Goal: Task Accomplishment & Management: Use online tool/utility

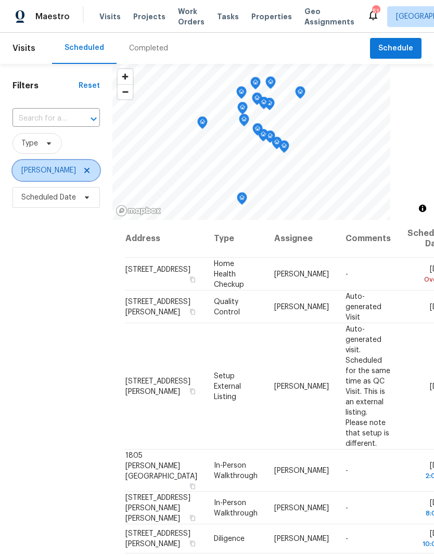
click at [90, 174] on icon at bounding box center [87, 170] width 8 height 8
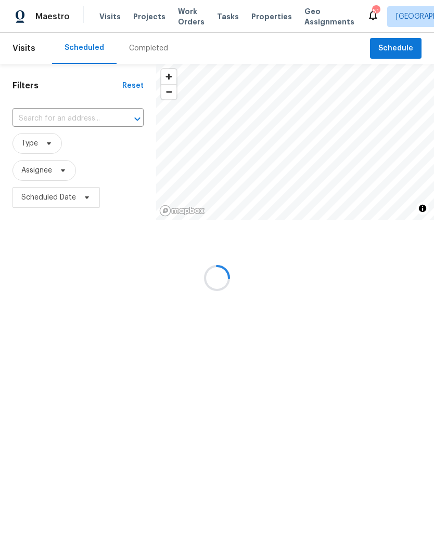
click at [52, 119] on input "text" at bounding box center [63, 119] width 102 height 16
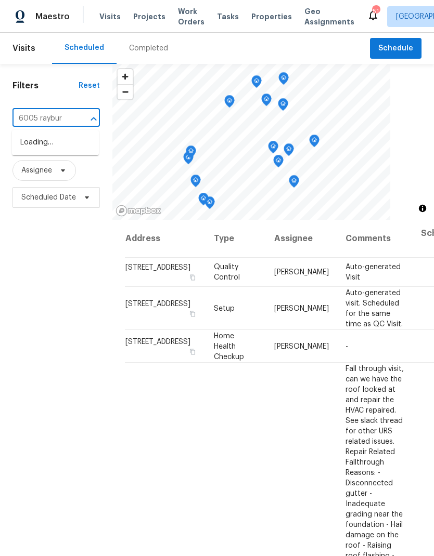
type input "6005 rayburn"
click at [56, 142] on li "6005 Rayburn Dr, Fort Worth, TX 76133" at bounding box center [55, 148] width 87 height 28
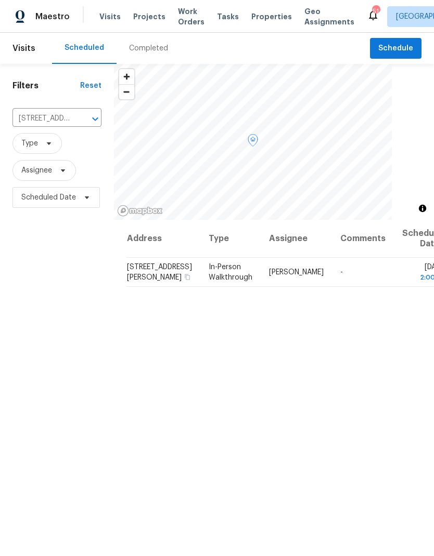
click at [0, 0] on icon at bounding box center [0, 0] width 0 height 0
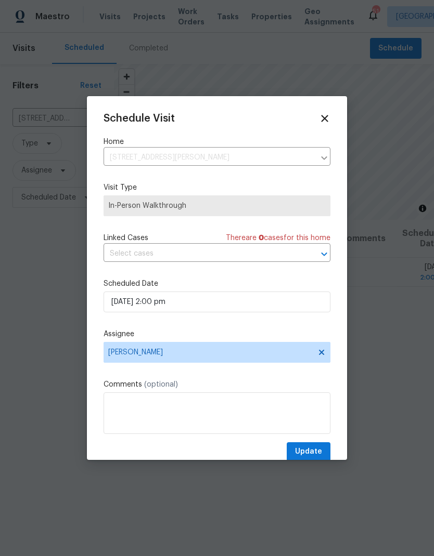
click at [325, 122] on icon at bounding box center [324, 118] width 11 height 11
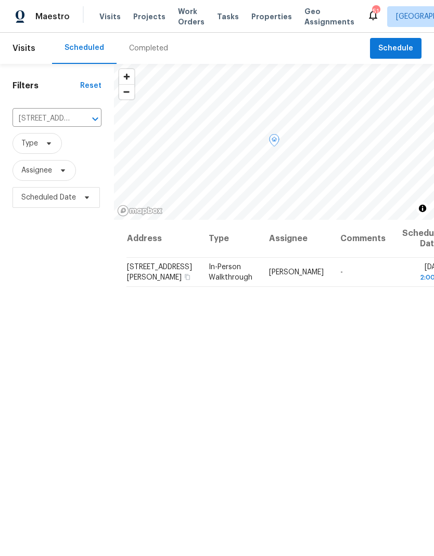
click at [0, 0] on icon at bounding box center [0, 0] width 0 height 0
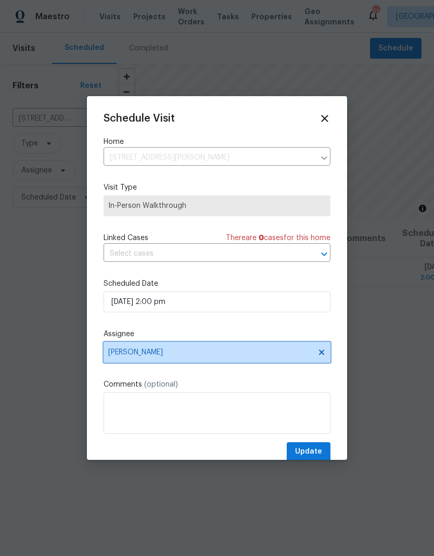
click at [323, 354] on icon at bounding box center [321, 352] width 5 height 5
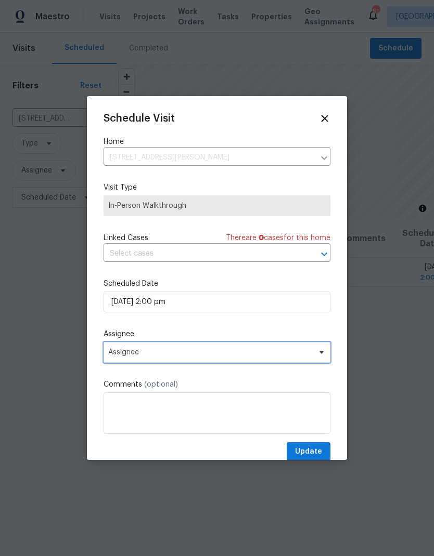
click at [272, 356] on span "Assignee" at bounding box center [210, 352] width 204 height 8
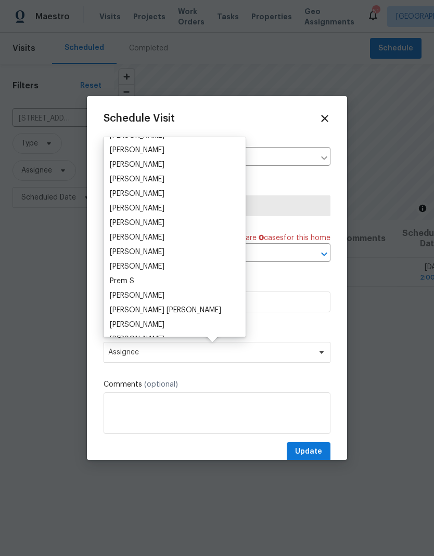
scroll to position [141, 0]
click at [169, 241] on div "[PERSON_NAME]" at bounding box center [175, 238] width 136 height 15
click at [163, 234] on div "[PERSON_NAME]" at bounding box center [137, 238] width 55 height 10
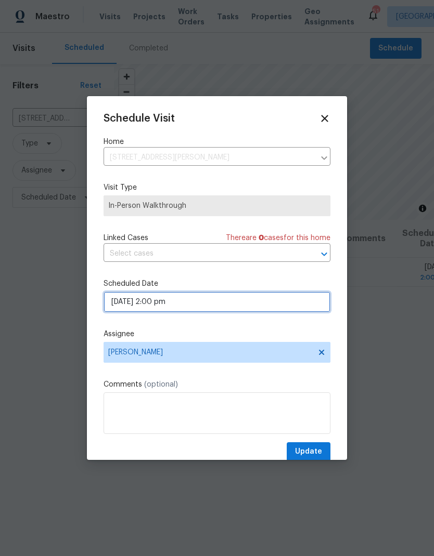
click at [132, 307] on input "10/08/2025 2:00 pm" at bounding box center [216, 302] width 227 height 21
select select "pm"
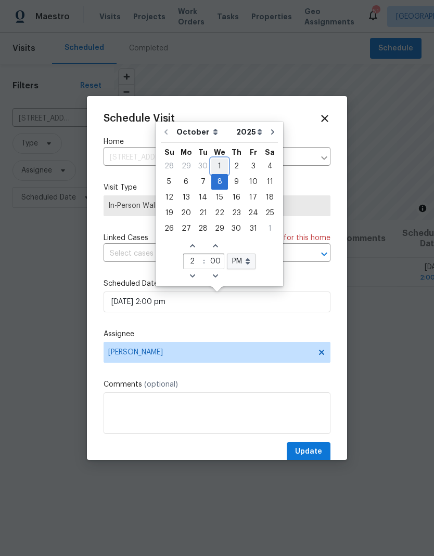
click at [222, 164] on div "1" at bounding box center [219, 166] width 17 height 15
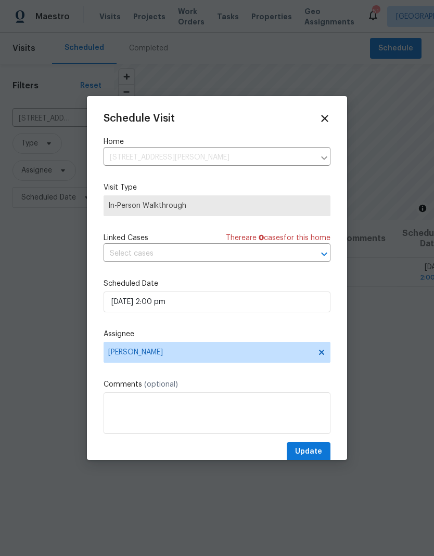
type input "10/01/2025 2:00 pm"
type input "5"
type input "22"
click at [315, 449] on span "Update" at bounding box center [308, 452] width 27 height 13
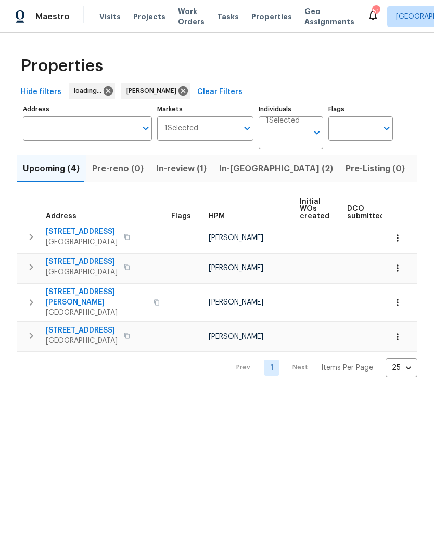
click at [232, 174] on span "In-reno (2)" at bounding box center [276, 169] width 114 height 15
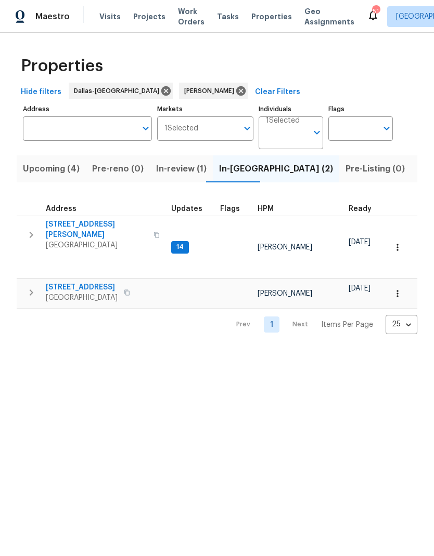
click at [34, 229] on icon "button" at bounding box center [31, 235] width 12 height 12
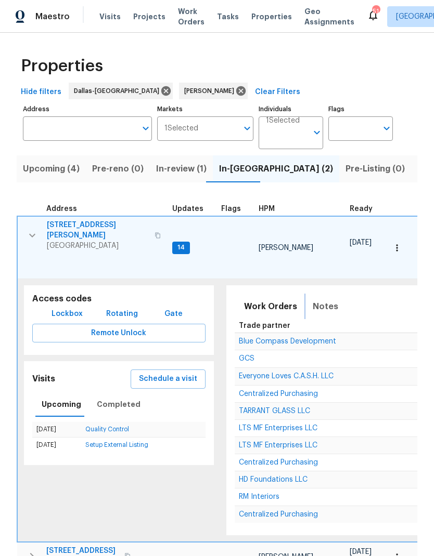
click at [318, 299] on span "Notes" at bounding box center [324, 306] width 25 height 15
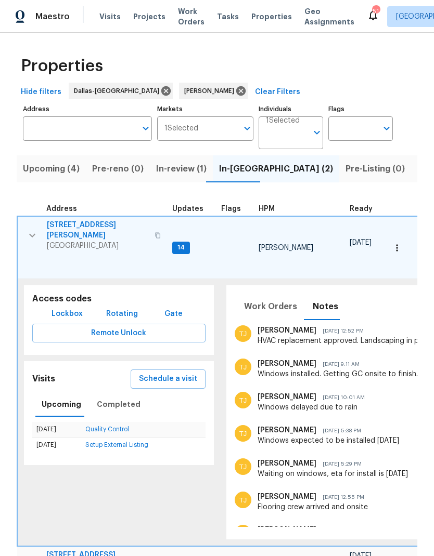
scroll to position [0, 22]
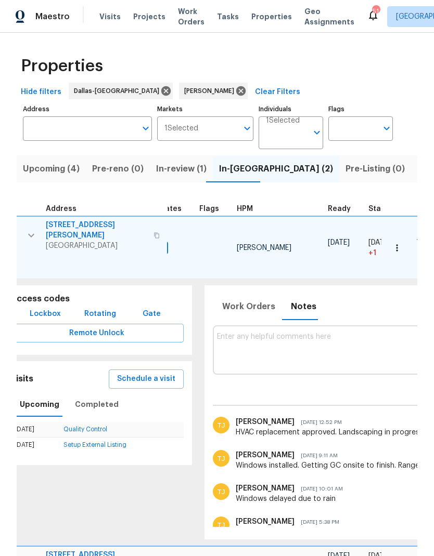
scroll to position [0, 0]
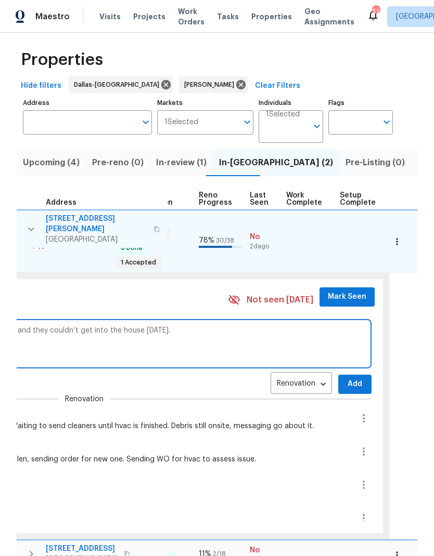
scroll to position [0, 448]
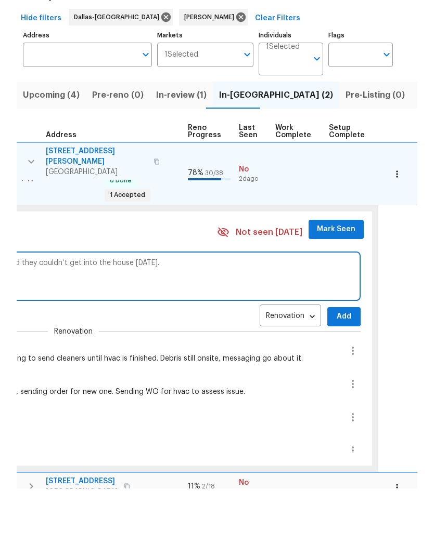
type textarea "HVAC supposed to finish tomorrow. Apparently the keys were lost and they couldn…"
click at [335, 378] on span "Add" at bounding box center [343, 384] width 17 height 13
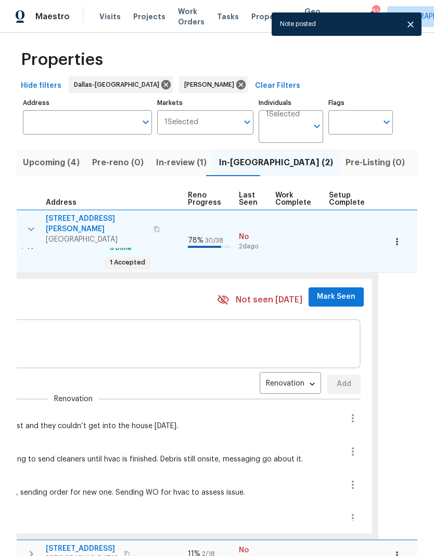
click at [328, 291] on span "Mark Seen" at bounding box center [336, 297] width 38 height 13
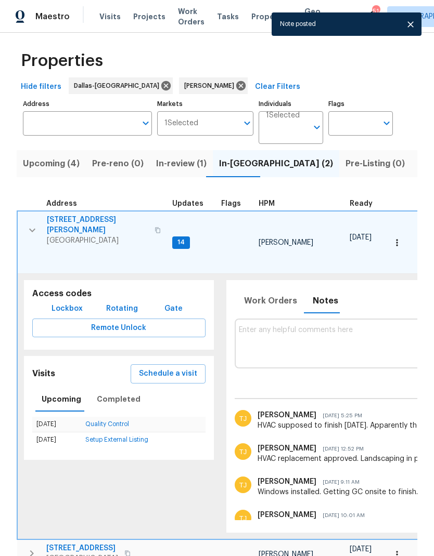
scroll to position [0, 0]
click at [34, 224] on icon "button" at bounding box center [32, 230] width 12 height 12
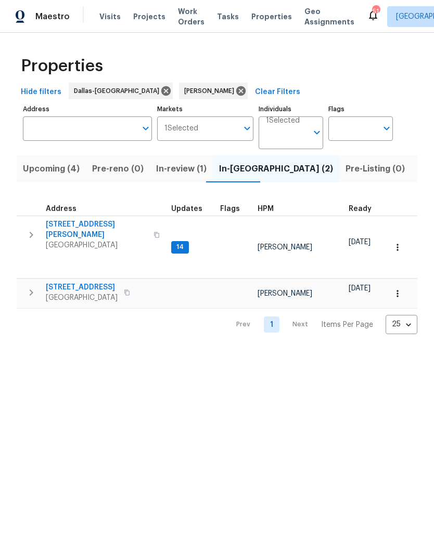
click at [31, 286] on icon "button" at bounding box center [31, 292] width 12 height 12
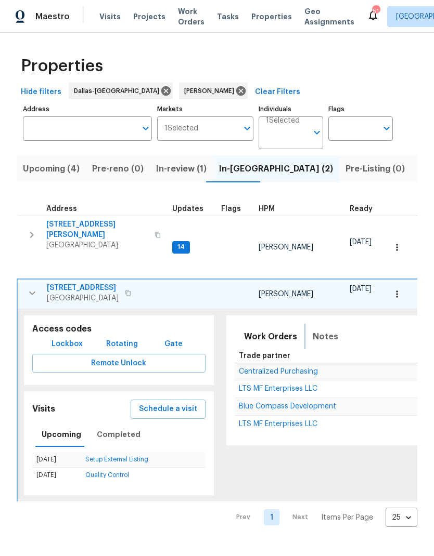
click at [320, 330] on span "Notes" at bounding box center [324, 337] width 25 height 15
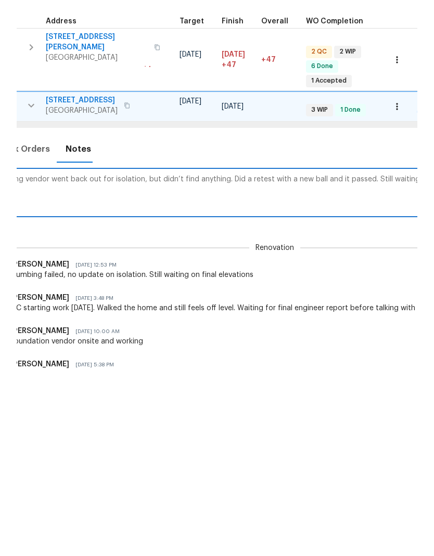
scroll to position [0, 450]
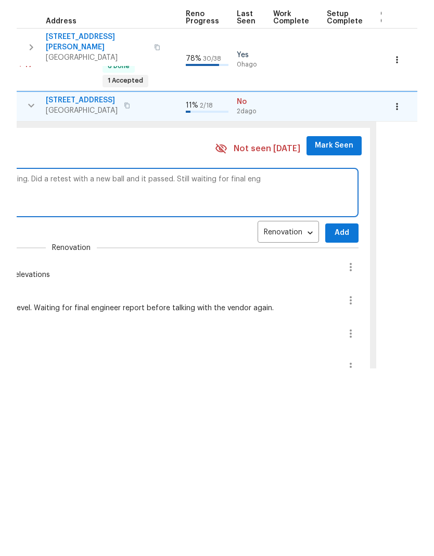
type textarea "Plumbing vendor went back out for isolation, but didn’t find anything. Did a re…"
click at [336, 414] on span "Add" at bounding box center [341, 420] width 17 height 13
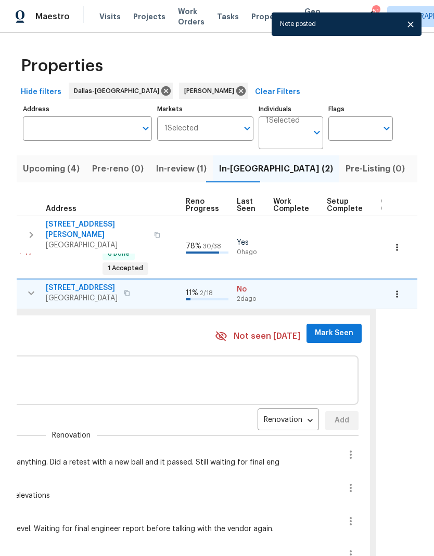
click at [325, 327] on span "Mark Seen" at bounding box center [334, 333] width 38 height 13
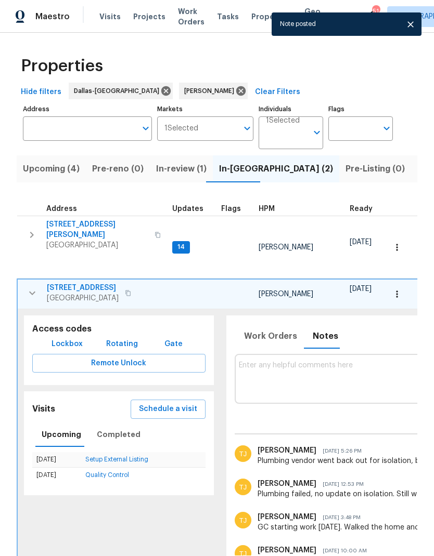
scroll to position [0, 0]
click at [33, 292] on icon "button" at bounding box center [32, 294] width 6 height 4
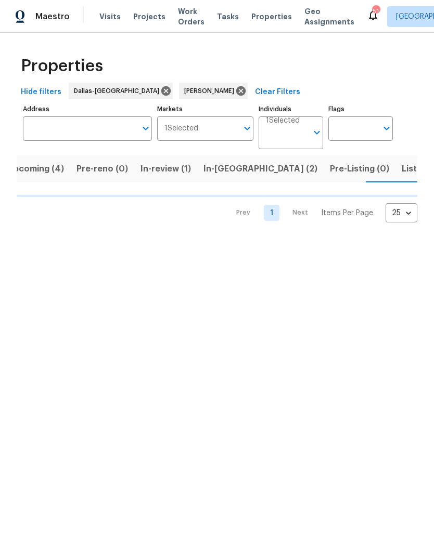
scroll to position [0, 16]
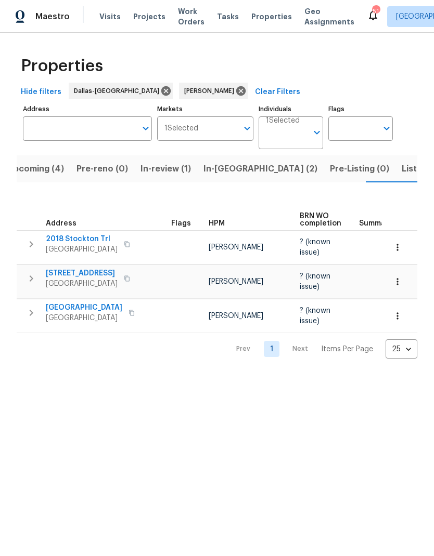
click at [401, 173] on span "Listed (11)" at bounding box center [421, 169] width 41 height 15
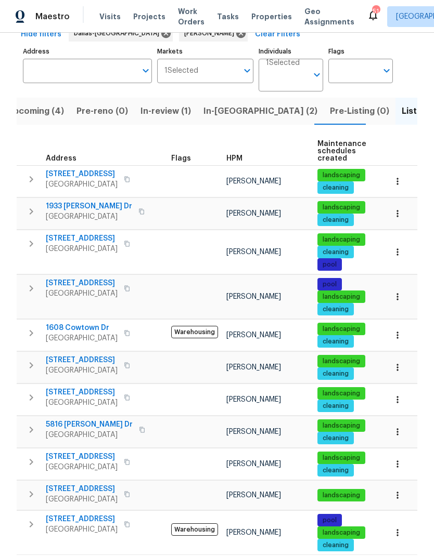
click at [223, 111] on span "In-reno (2)" at bounding box center [260, 111] width 114 height 15
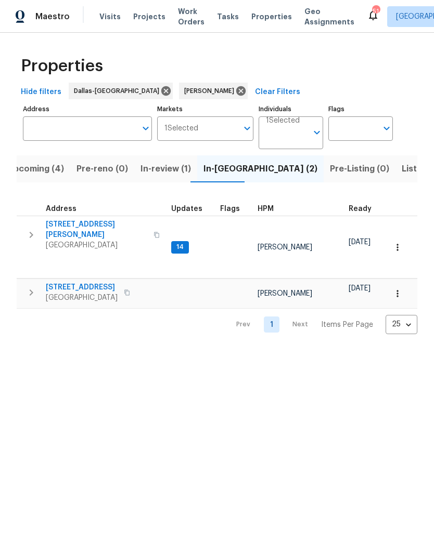
click at [402, 282] on button "button" at bounding box center [397, 293] width 23 height 23
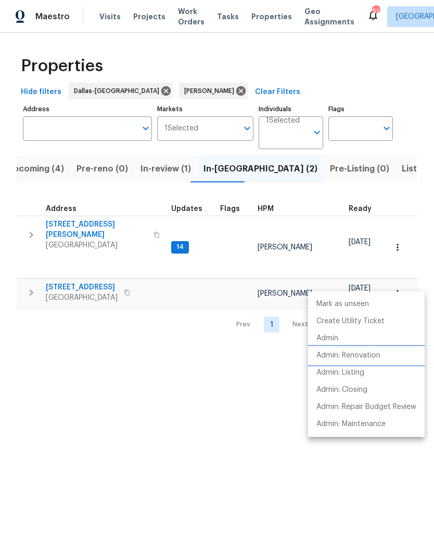
click at [374, 358] on p "Admin: Renovation" at bounding box center [348, 355] width 64 height 11
click at [99, 248] on div at bounding box center [217, 278] width 434 height 556
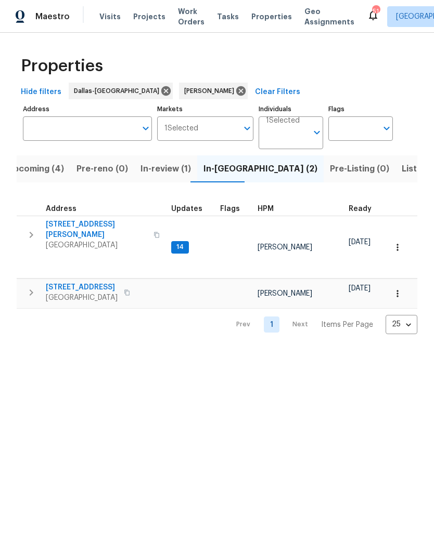
click at [68, 220] on span "[STREET_ADDRESS][PERSON_NAME]" at bounding box center [96, 229] width 101 height 21
click at [86, 221] on span "[STREET_ADDRESS][PERSON_NAME]" at bounding box center [96, 229] width 101 height 21
click at [49, 166] on span "Upcoming (4)" at bounding box center [35, 169] width 57 height 15
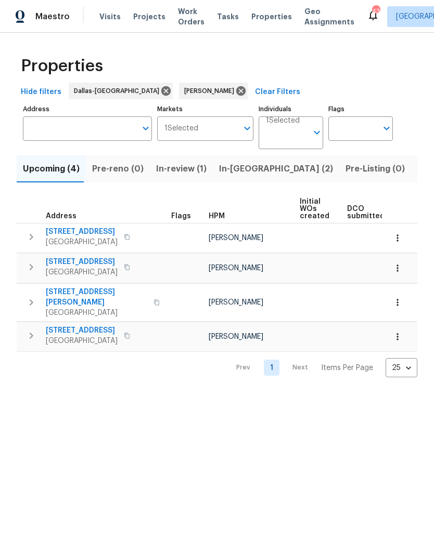
click at [230, 171] on span "In-reno (2)" at bounding box center [276, 169] width 114 height 15
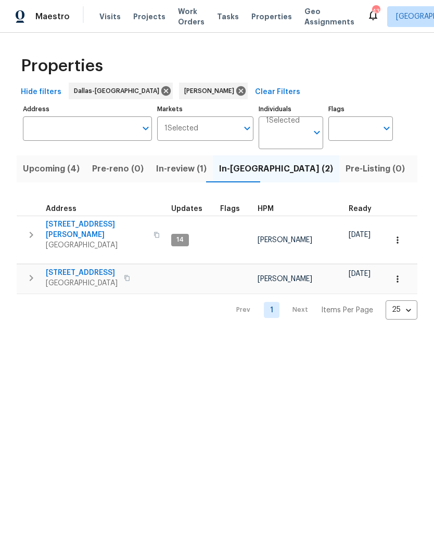
click at [397, 276] on icon "button" at bounding box center [397, 279] width 2 height 7
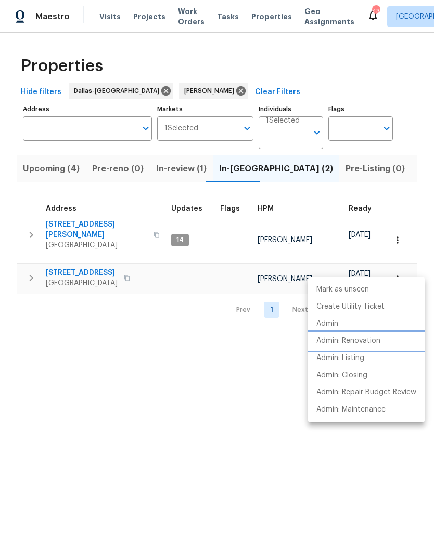
click at [361, 343] on p "Admin: Renovation" at bounding box center [348, 341] width 64 height 11
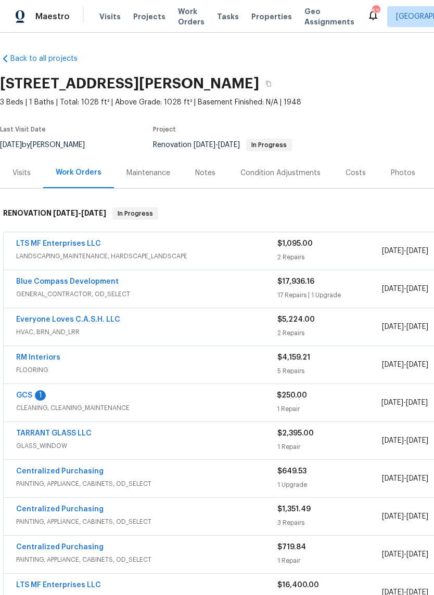
click at [36, 391] on div "1" at bounding box center [40, 395] width 11 height 10
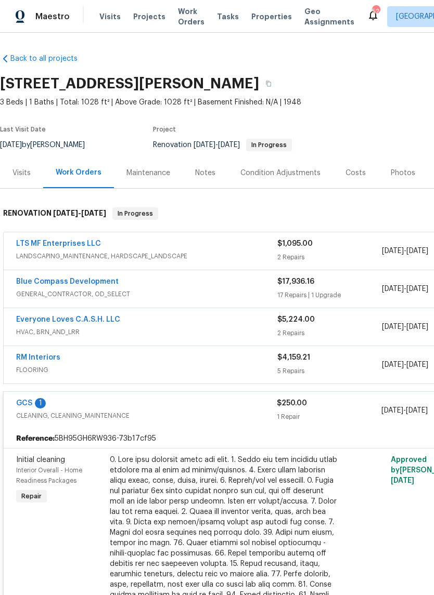
click at [25, 404] on link "GCS" at bounding box center [24, 403] width 16 height 7
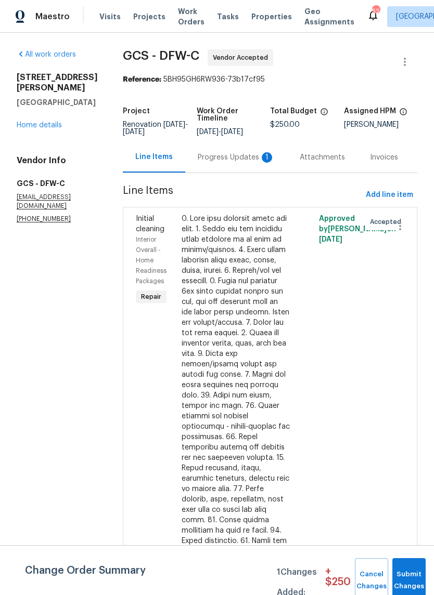
click at [218, 155] on div "Progress Updates 1" at bounding box center [236, 157] width 77 height 10
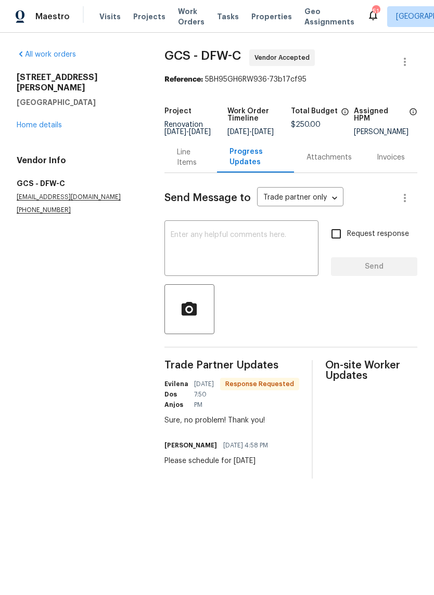
click at [253, 256] on textarea at bounding box center [241, 249] width 141 height 36
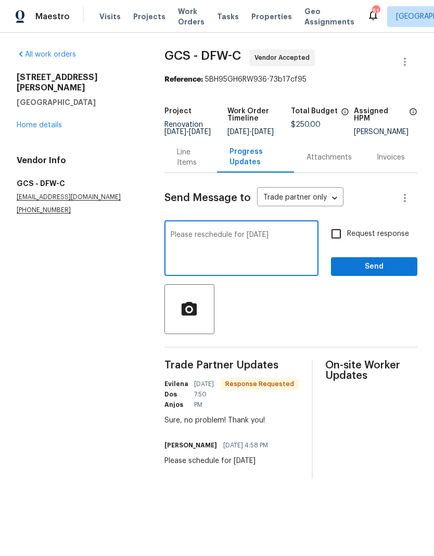
type textarea "Please reschedule for friday"
click at [338, 240] on input "Request response" at bounding box center [336, 234] width 22 height 22
checkbox input "true"
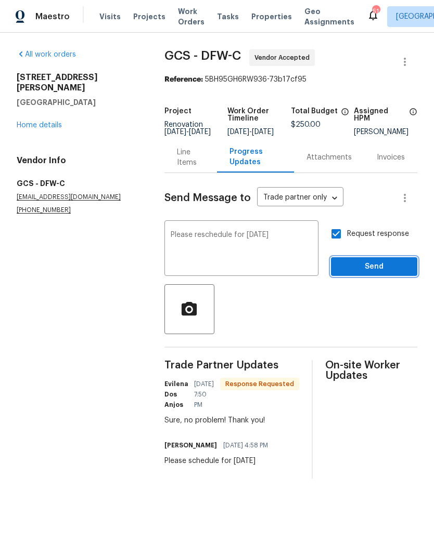
click at [385, 269] on span "Send" at bounding box center [374, 266] width 70 height 13
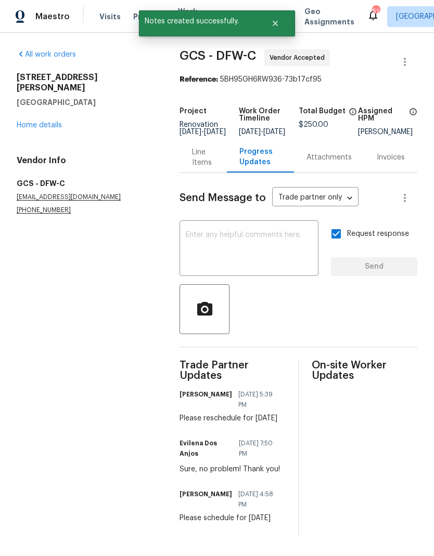
click at [39, 122] on link "Home details" at bounding box center [39, 125] width 45 height 7
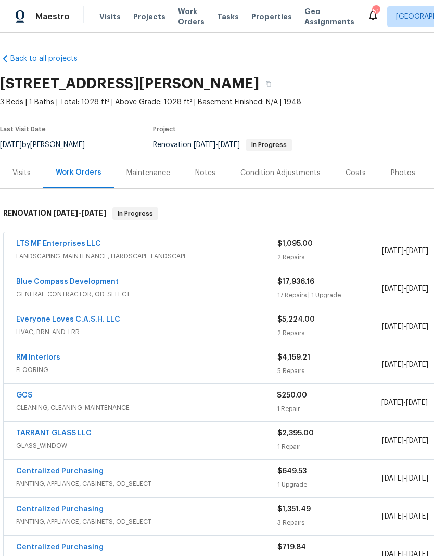
click at [24, 392] on link "GCS" at bounding box center [24, 395] width 16 height 7
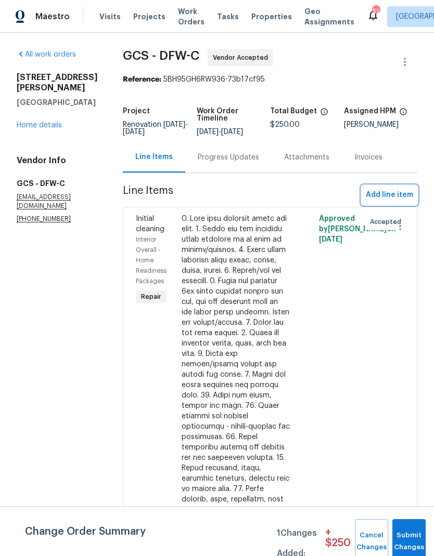
click at [391, 195] on span "Add line item" at bounding box center [388, 195] width 47 height 13
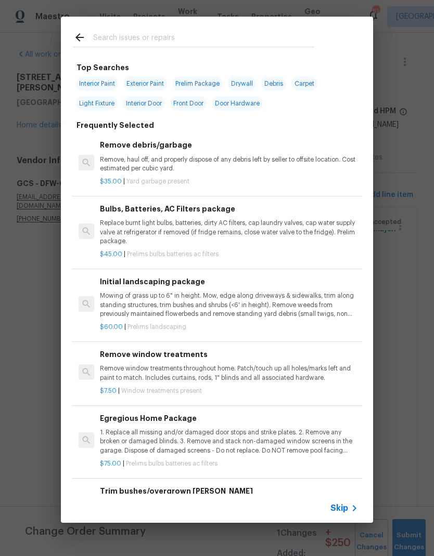
click at [161, 33] on input "text" at bounding box center [203, 39] width 220 height 16
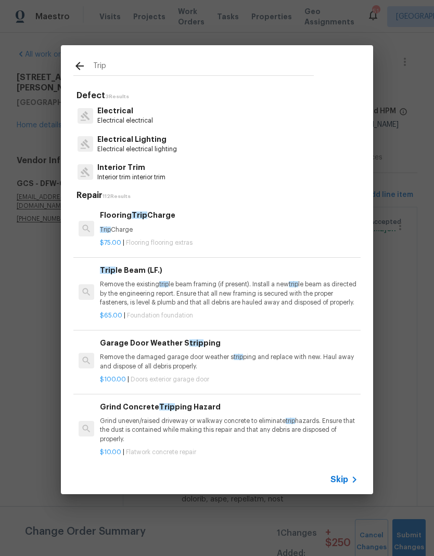
scroll to position [-10, -1]
click at [173, 69] on input "Trip" at bounding box center [203, 68] width 220 height 16
type input "T"
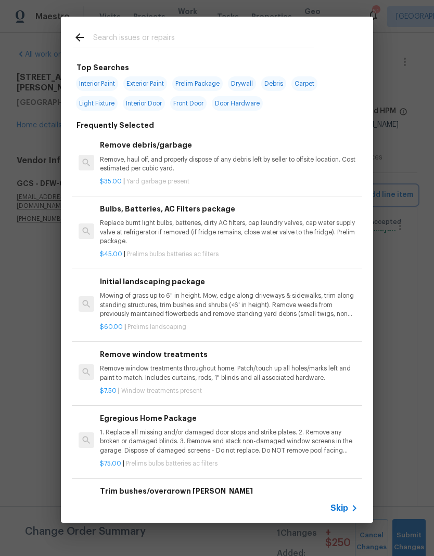
click at [402, 267] on div "Top Searches Interior Paint Exterior Paint Prelim Package Drywall Debris Carpet…" at bounding box center [217, 270] width 434 height 540
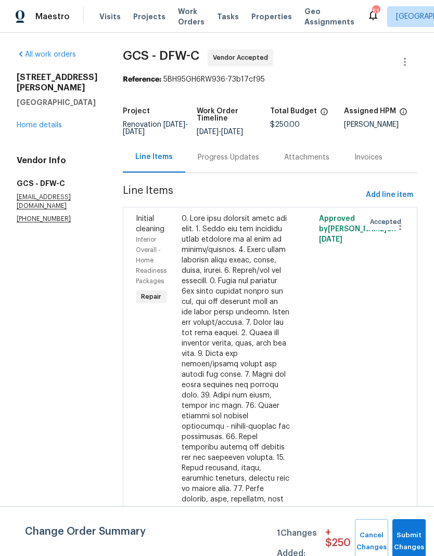
click at [41, 122] on link "Home details" at bounding box center [39, 125] width 45 height 7
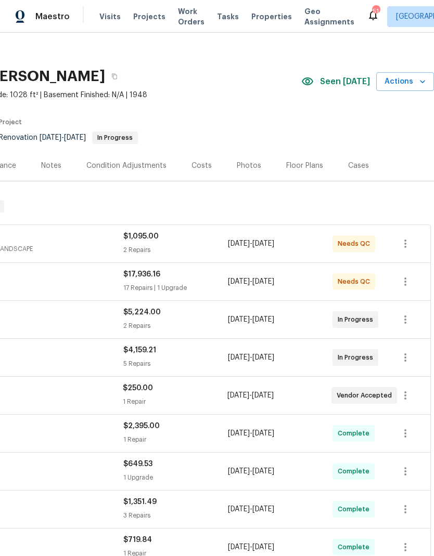
scroll to position [8, 154]
click at [403, 394] on icon "button" at bounding box center [405, 395] width 12 height 12
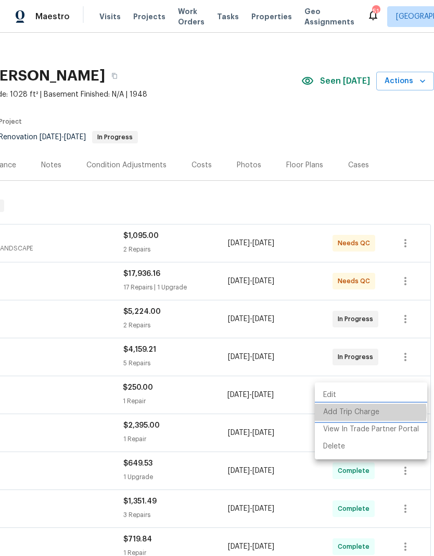
click at [370, 413] on li "Add Trip Charge" at bounding box center [371, 412] width 112 height 17
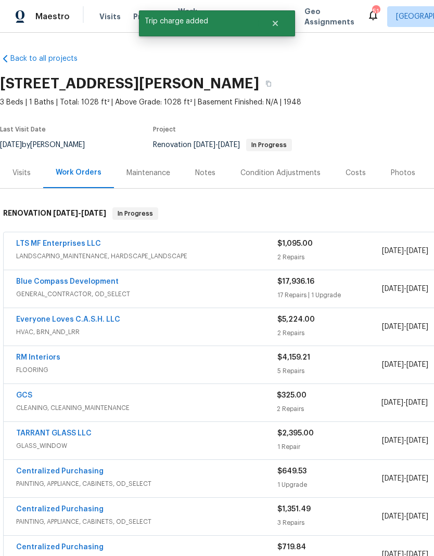
scroll to position [0, 0]
click at [25, 398] on link "GCS" at bounding box center [24, 395] width 16 height 7
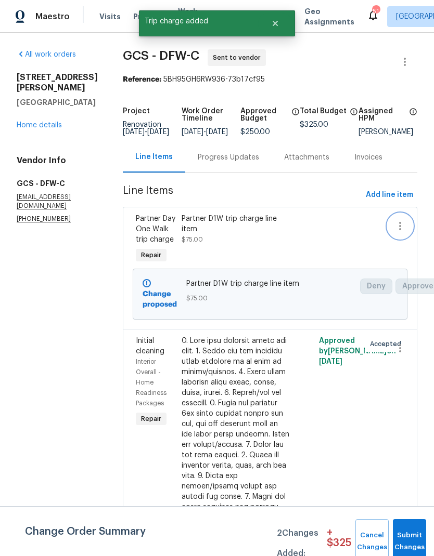
click at [404, 232] on icon "button" at bounding box center [400, 226] width 12 height 12
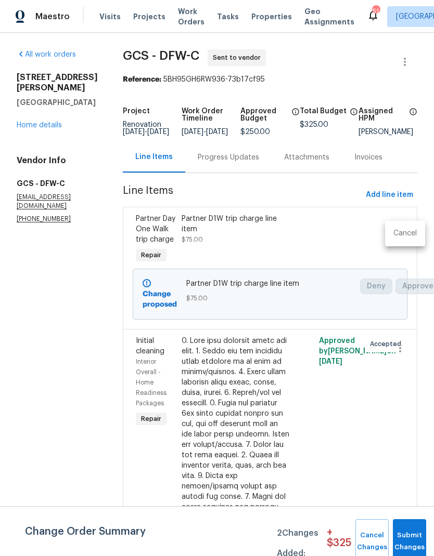
click at [322, 248] on div at bounding box center [217, 278] width 434 height 556
click at [221, 232] on div "Partner D1W trip charge line item" at bounding box center [235, 224] width 108 height 21
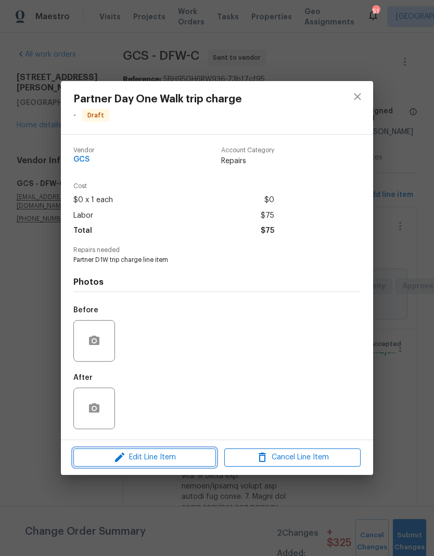
click at [177, 461] on span "Edit Line Item" at bounding box center [144, 457] width 136 height 13
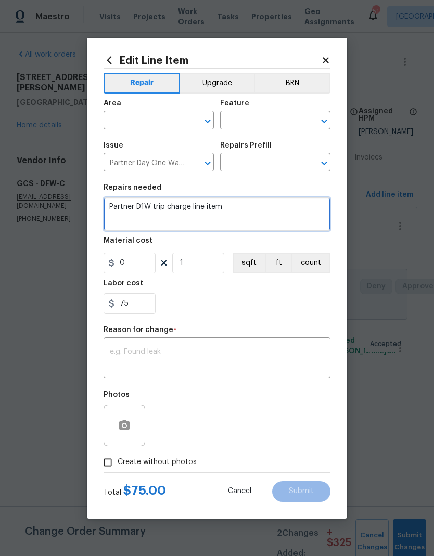
click at [245, 211] on textarea "Partner D1W trip charge line item" at bounding box center [216, 214] width 227 height 33
type textarea "Partner"
type textarea "Trip charge for visit to home without access to the home."
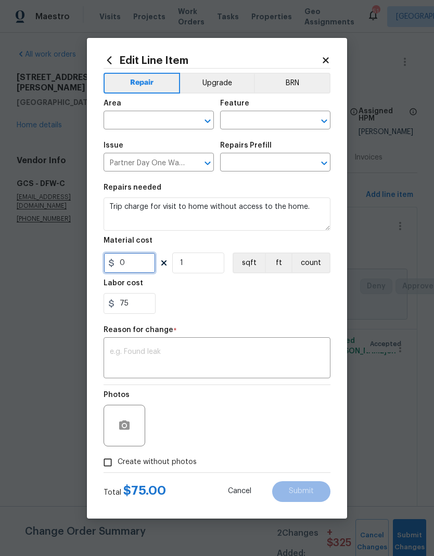
click at [128, 261] on input "0" at bounding box center [129, 263] width 52 height 21
type input "75"
click at [300, 299] on div "75" at bounding box center [216, 303] width 227 height 21
click at [133, 266] on input "75" at bounding box center [129, 263] width 52 height 21
click at [140, 311] on input "75" at bounding box center [129, 303] width 52 height 21
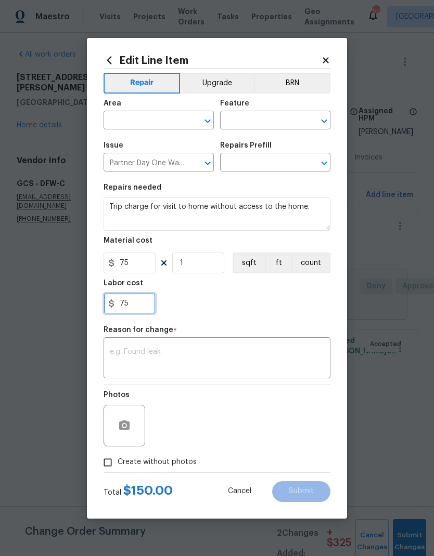
type input "7"
click at [154, 357] on textarea at bounding box center [217, 359] width 214 height 22
type input "0"
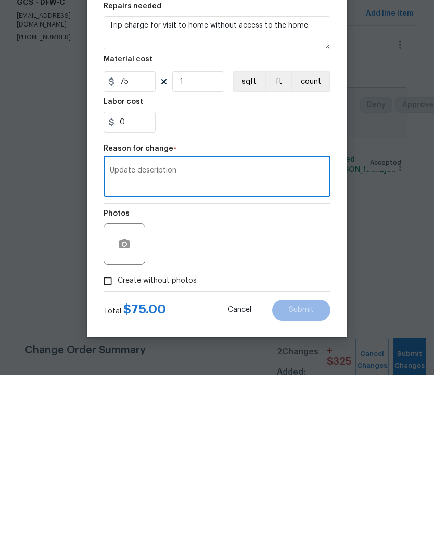
type textarea "Update description"
click at [307, 385] on div "Photos" at bounding box center [216, 419] width 227 height 68
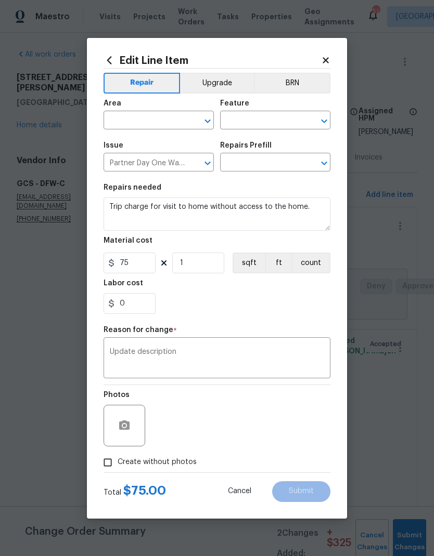
click at [106, 466] on input "Create without photos" at bounding box center [108, 463] width 20 height 20
checkbox input "true"
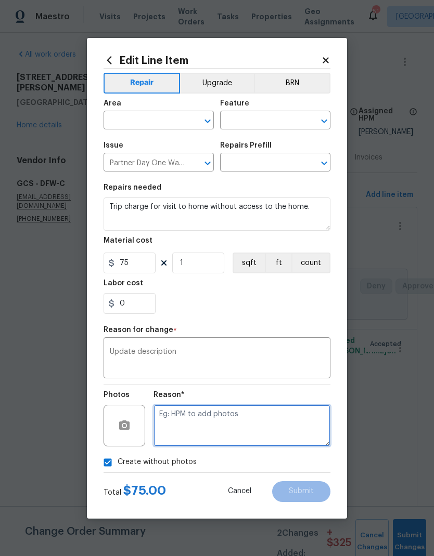
click at [283, 419] on textarea at bounding box center [241, 426] width 177 height 42
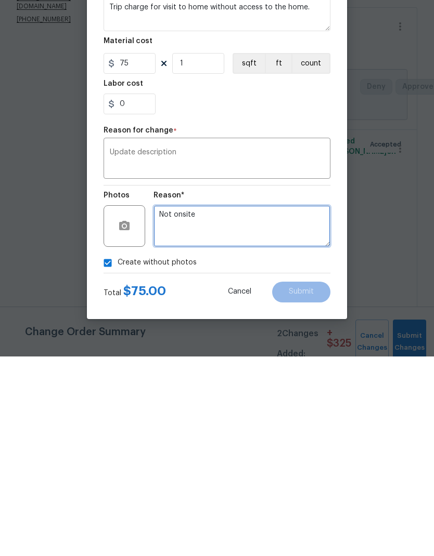
type textarea "Not onsite"
click at [286, 385] on div "Reason* Not onsite" at bounding box center [241, 419] width 177 height 68
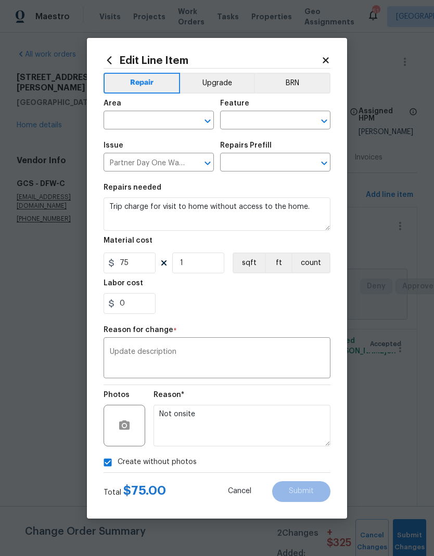
click at [156, 120] on input "text" at bounding box center [143, 121] width 81 height 16
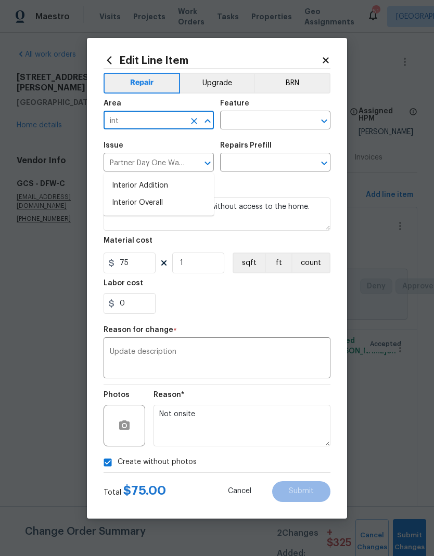
click at [136, 194] on li "Interior Overall" at bounding box center [158, 202] width 110 height 17
type input "Interior Overall"
click at [279, 117] on input "text" at bounding box center [260, 121] width 81 height 16
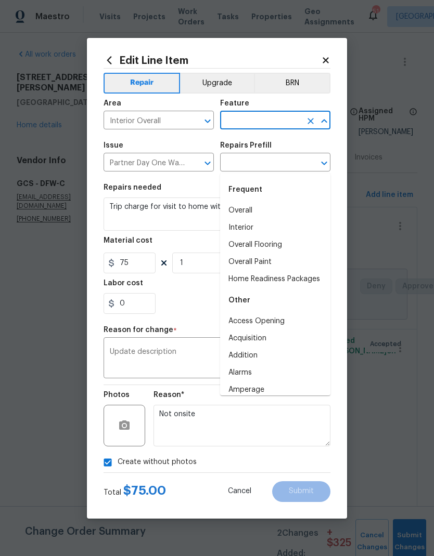
click at [258, 177] on div "Frequent" at bounding box center [275, 189] width 110 height 25
click at [258, 202] on li "Overall" at bounding box center [275, 210] width 110 height 17
type input "Overall"
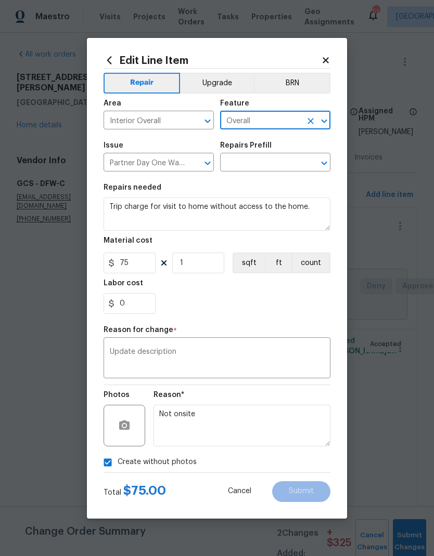
click at [276, 161] on input "text" at bounding box center [260, 163] width 81 height 16
click at [176, 164] on input "Partner Day One Walk trip charge" at bounding box center [143, 163] width 81 height 16
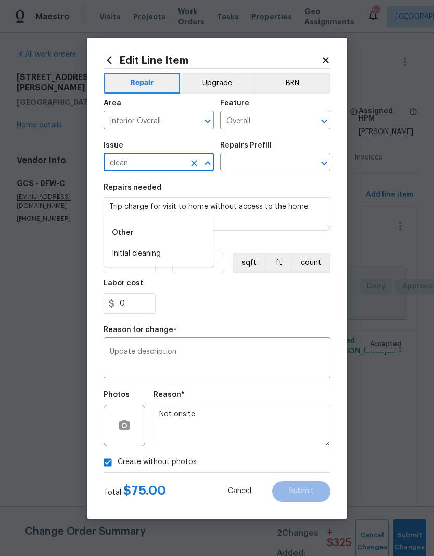
click at [137, 245] on li "Initial cleaning" at bounding box center [158, 253] width 110 height 17
type input "Initial cleaning"
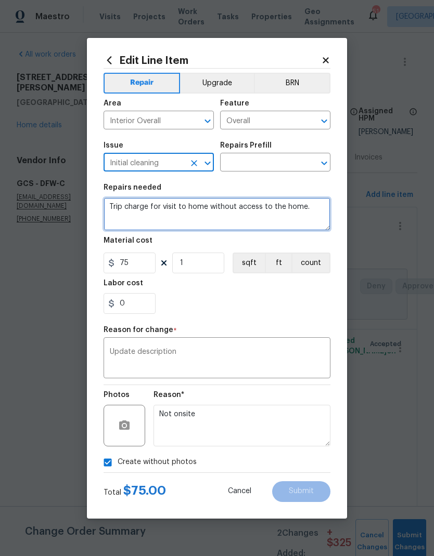
click at [110, 208] on textarea "Trip charge for visit to home without access to the home." at bounding box center [216, 214] width 227 height 33
click at [115, 206] on textarea "Trip charge for visit to home without access to the home." at bounding box center [216, 214] width 227 height 33
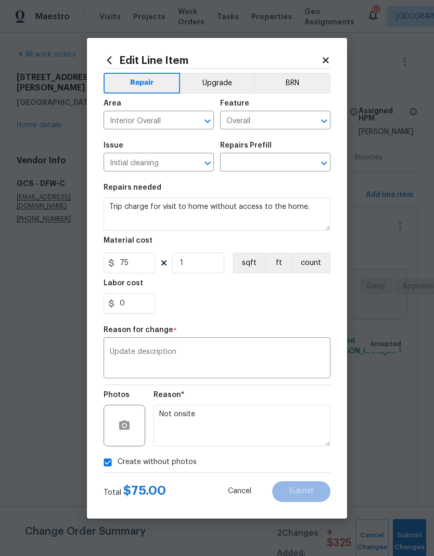
click at [271, 168] on input "text" at bounding box center [260, 163] width 81 height 16
click at [160, 159] on input "Initial cleaning" at bounding box center [143, 163] width 81 height 16
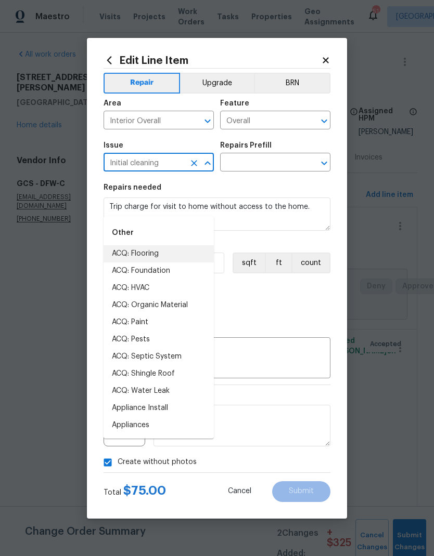
click at [272, 165] on input "text" at bounding box center [260, 163] width 81 height 16
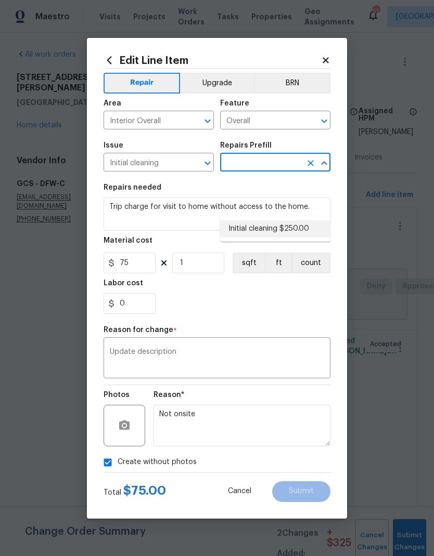
click at [271, 220] on li "Initial cleaning $250.00" at bounding box center [275, 228] width 110 height 17
type input "Initial cleaning $250.00"
type input "Home Readiness Packages"
type textarea "1. Wipe down exterior doors and trim. 2. Clean out all exterior light fixtures …"
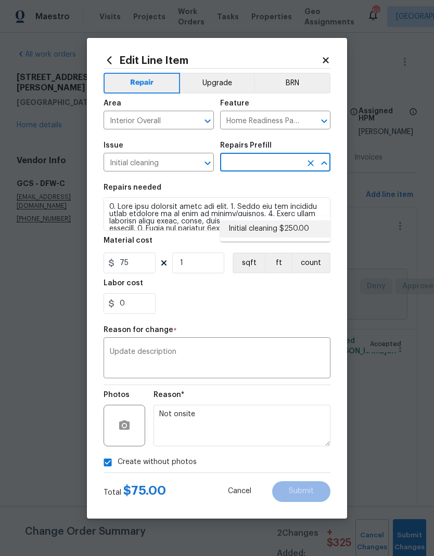
type input "Initial cleaning $250.00"
type input "250"
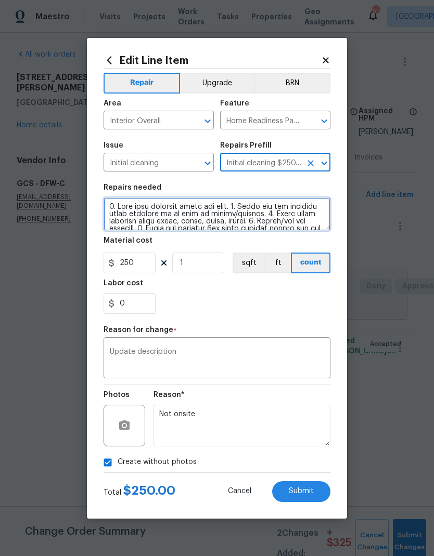
click at [114, 206] on textarea at bounding box center [216, 214] width 227 height 33
click at [112, 208] on textarea at bounding box center [216, 214] width 227 height 33
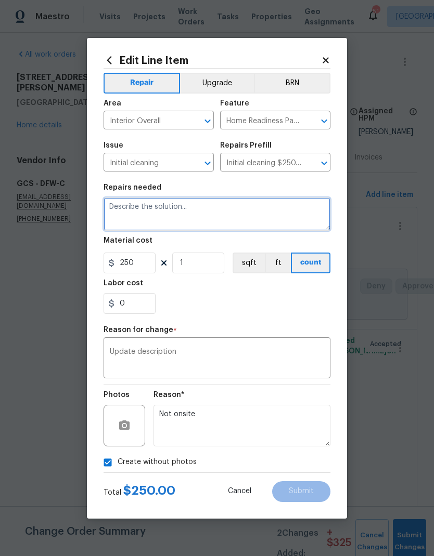
scroll to position [0, 0]
click at [165, 209] on textarea at bounding box center [216, 214] width 227 height 33
paste textarea "Trip charge for visit to home without access to the home."
type textarea "Trip charge for visit to home without access to the home."
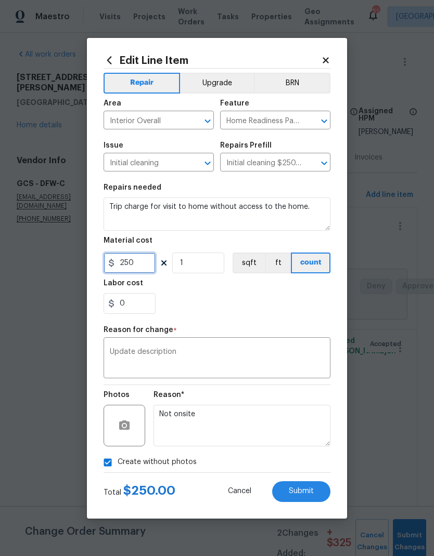
click at [145, 267] on input "250" at bounding box center [129, 263] width 52 height 21
type input "75"
click at [268, 314] on div "0" at bounding box center [216, 303] width 227 height 21
click at [305, 494] on span "Submit" at bounding box center [301, 492] width 25 height 8
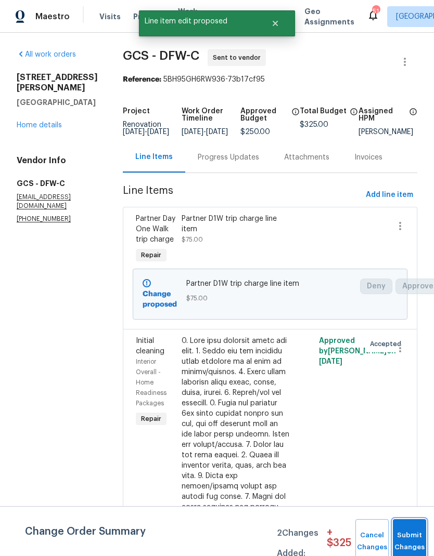
click at [413, 535] on button "Submit Changes" at bounding box center [409, 541] width 33 height 45
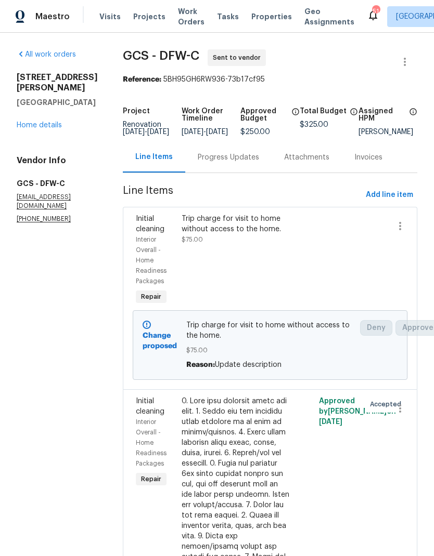
click at [48, 122] on link "Home details" at bounding box center [39, 125] width 45 height 7
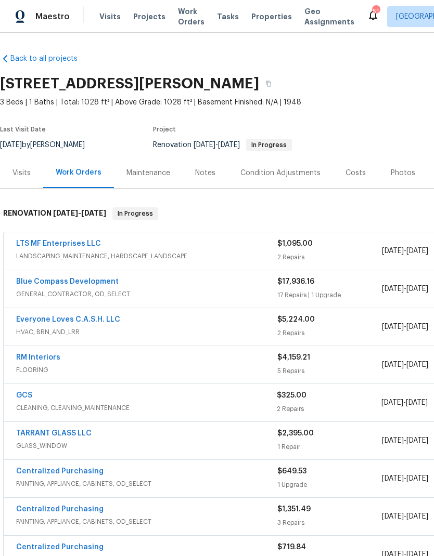
click at [59, 278] on link "Blue Compass Development" at bounding box center [67, 281] width 102 height 7
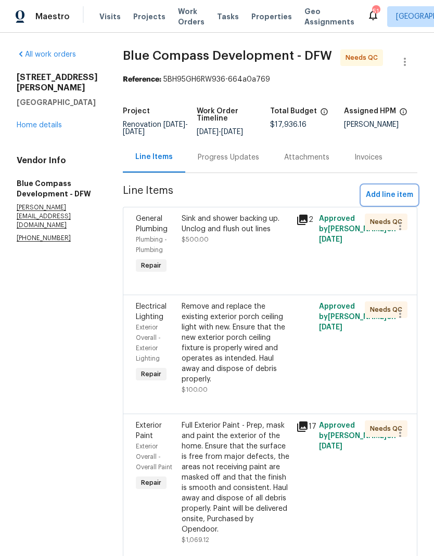
click at [391, 202] on span "Add line item" at bounding box center [388, 195] width 47 height 13
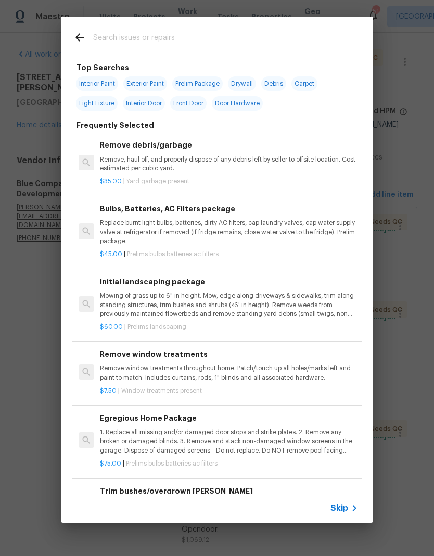
click at [159, 43] on input "text" at bounding box center [203, 39] width 220 height 16
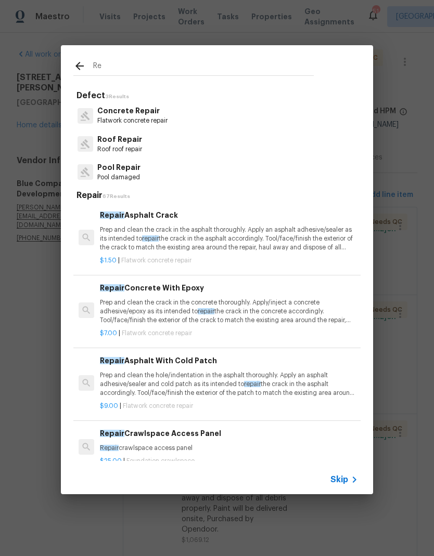
type input "R"
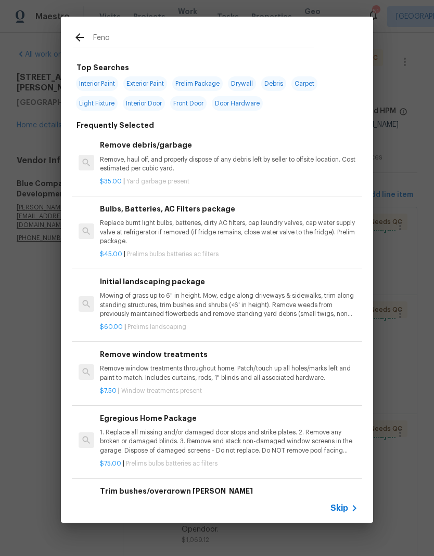
type input "Fence"
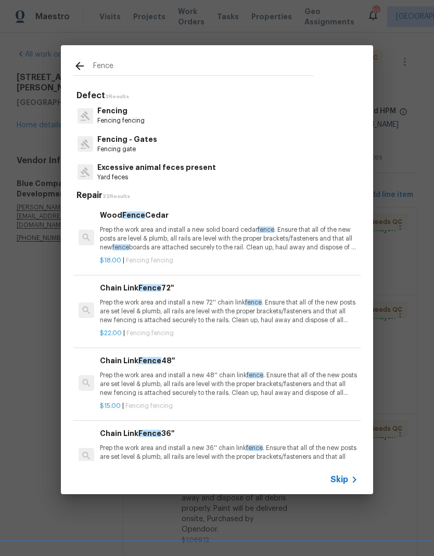
click at [135, 144] on p "Fencing - Gates" at bounding box center [127, 139] width 60 height 11
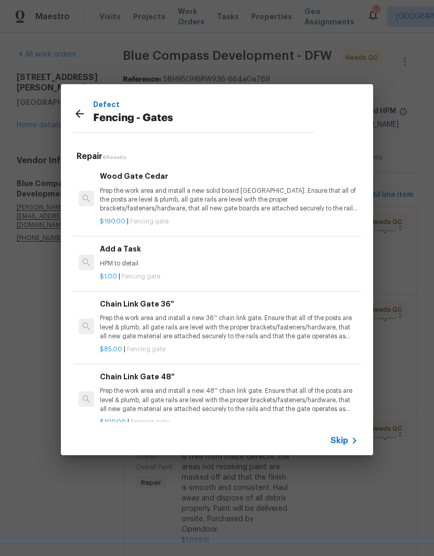
click at [128, 256] on div "Add a Task HPM to detail" at bounding box center [229, 255] width 258 height 25
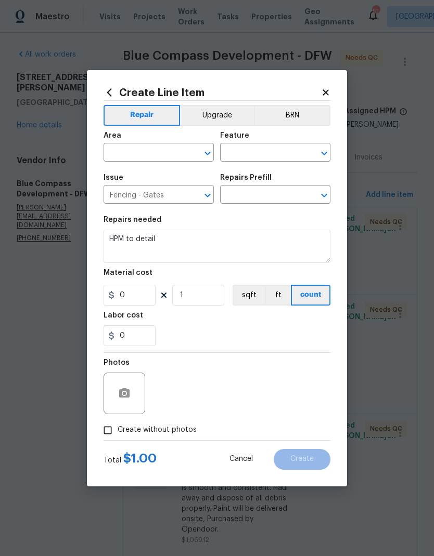
type input "Add a Task $1.00"
type input "1"
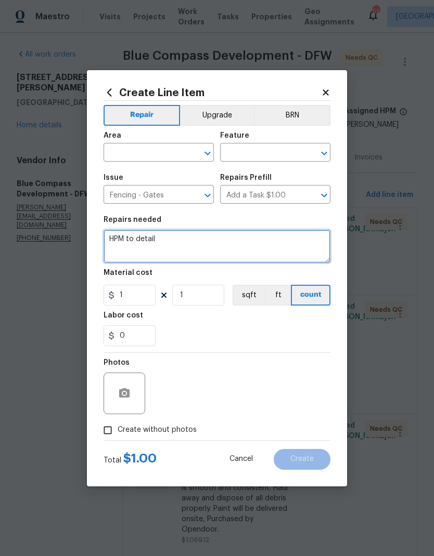
click at [165, 246] on textarea "HPM to detail" at bounding box center [216, 246] width 227 height 33
type textarea "H"
type textarea "Repair gate and add new latch"
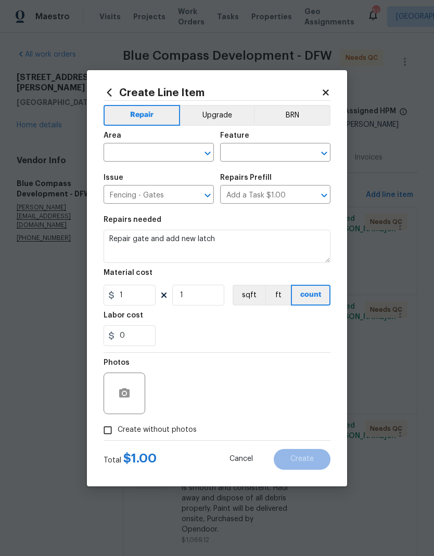
click at [136, 137] on div "Area" at bounding box center [158, 139] width 110 height 14
click at [138, 151] on input "text" at bounding box center [143, 154] width 81 height 16
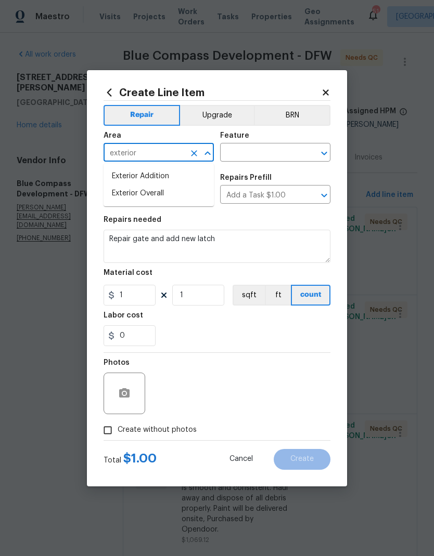
click at [184, 201] on li "Exterior Overall" at bounding box center [158, 193] width 110 height 17
type input "Exterior Overall"
click at [274, 152] on input "text" at bounding box center [260, 154] width 81 height 16
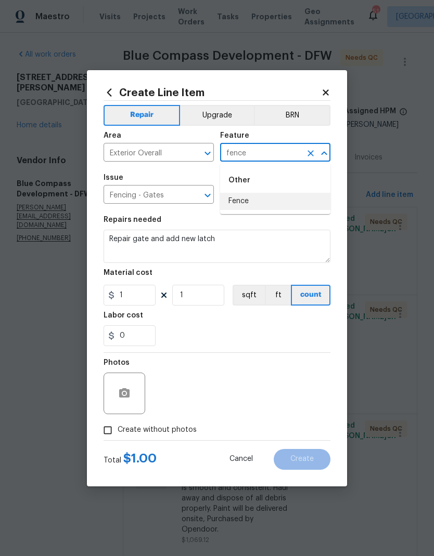
click at [253, 204] on li "Fence" at bounding box center [275, 201] width 110 height 17
type input "Fence"
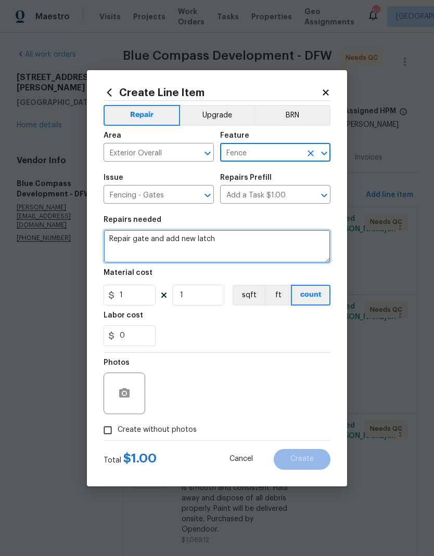
click at [232, 243] on textarea "Repair gate and add new latch" at bounding box center [216, 246] width 227 height 33
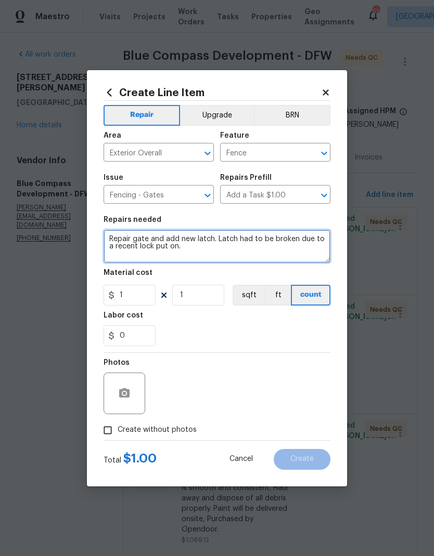
type textarea "Repair gate and add new latch. Latch had to be broken due to a recent lock put …"
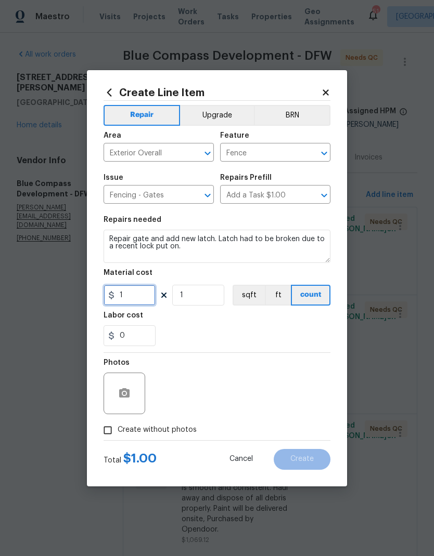
click at [132, 295] on input "1" at bounding box center [129, 295] width 52 height 21
type input "150"
click at [286, 334] on div "0" at bounding box center [216, 335] width 227 height 21
click at [103, 425] on input "Create without photos" at bounding box center [108, 431] width 20 height 20
checkbox input "true"
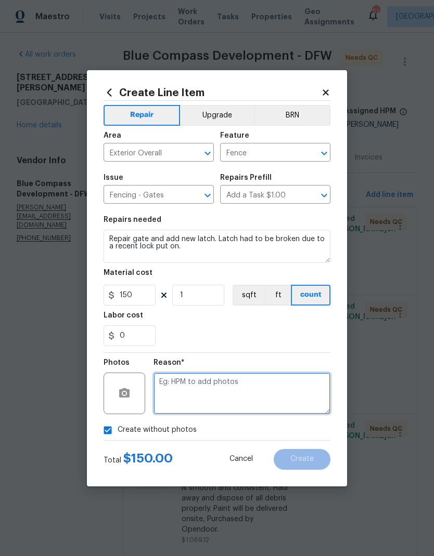
click at [284, 394] on textarea at bounding box center [241, 394] width 177 height 42
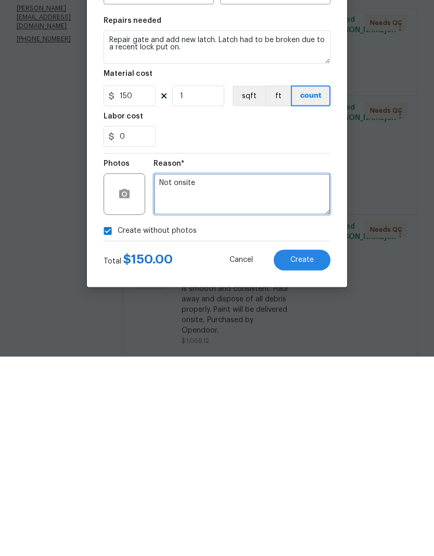
type textarea "Not onsite"
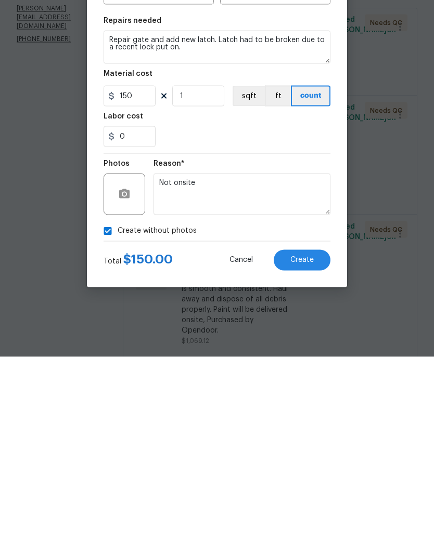
click at [307, 455] on span "Create" at bounding box center [301, 459] width 23 height 8
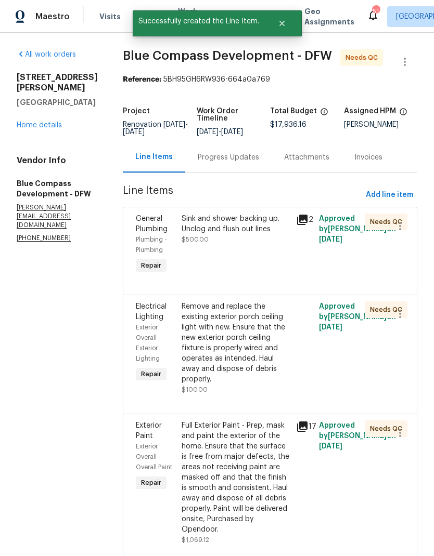
scroll to position [0, 0]
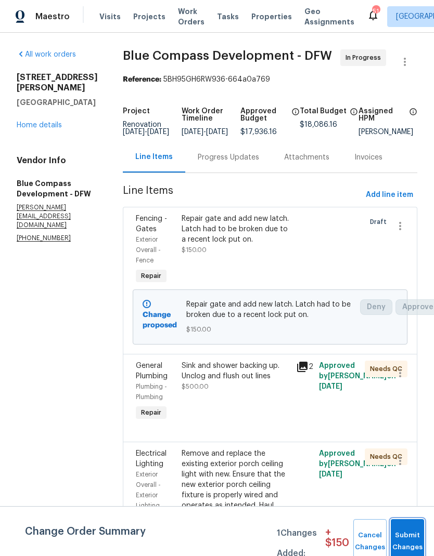
click at [412, 531] on button "Submit Changes" at bounding box center [406, 541] width 33 height 45
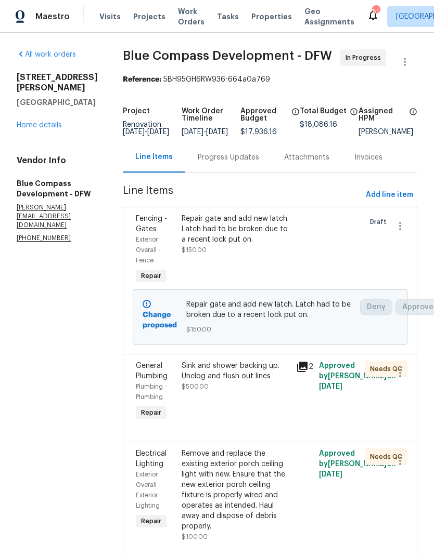
click at [36, 122] on link "Home details" at bounding box center [39, 125] width 45 height 7
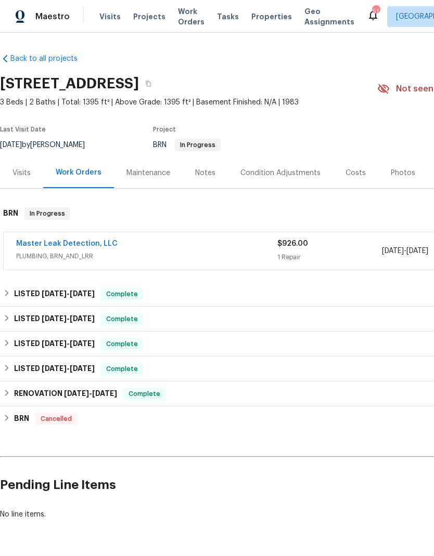
click at [90, 247] on link "Master Leak Detection, LLC" at bounding box center [66, 243] width 101 height 7
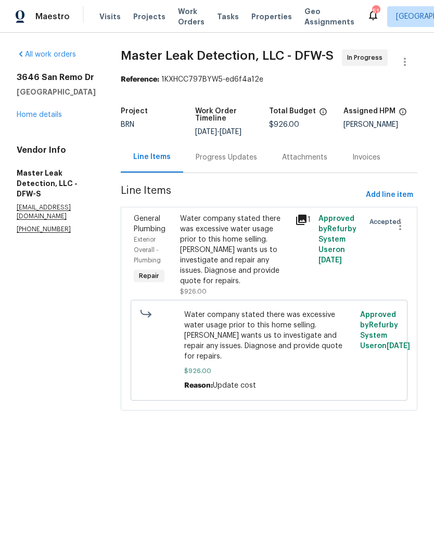
click at [237, 163] on div "Progress Updates" at bounding box center [225, 157] width 61 height 10
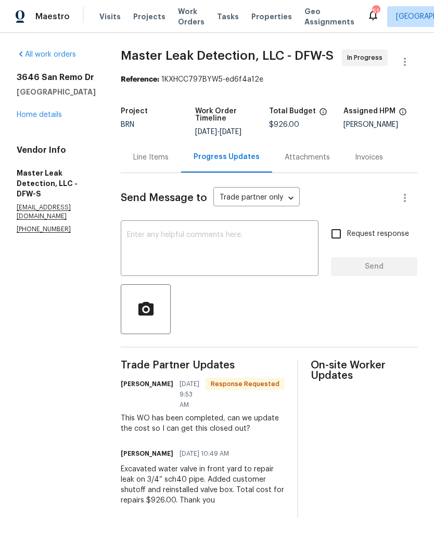
click at [263, 264] on textarea at bounding box center [219, 249] width 185 height 36
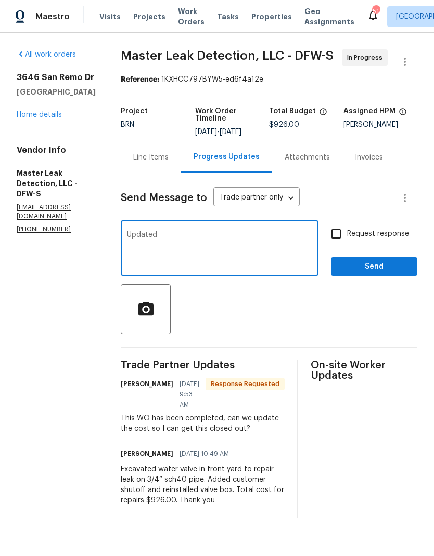
type textarea "Updated"
click at [337, 241] on input "Request response" at bounding box center [336, 234] width 22 height 22
checkbox input "true"
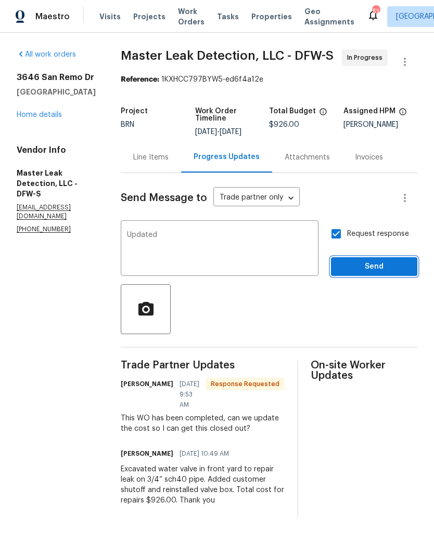
click at [373, 273] on span "Send" at bounding box center [374, 266] width 70 height 13
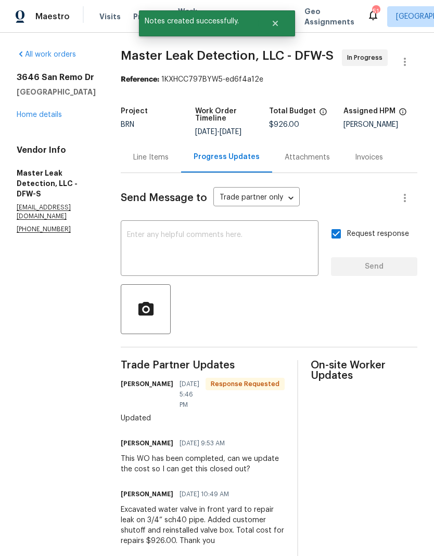
click at [44, 112] on link "Home details" at bounding box center [39, 114] width 45 height 7
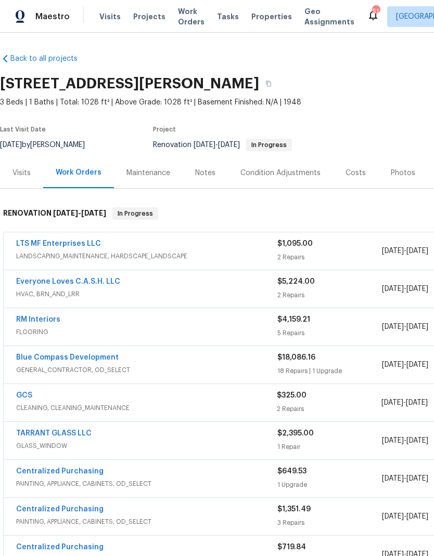
click at [61, 244] on link "LTS MF Enterprises LLC" at bounding box center [58, 243] width 85 height 7
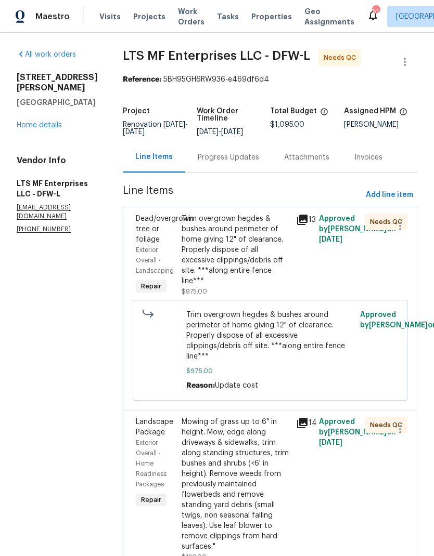
click at [237, 248] on div "Trim overgrown hegdes & bushes around perimeter of home giving 12" of clearance…" at bounding box center [235, 250] width 108 height 73
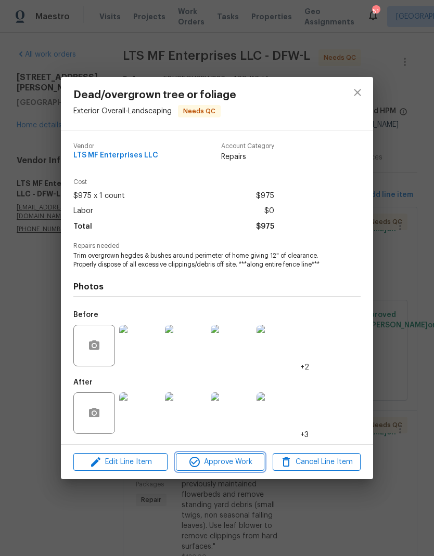
click at [235, 460] on span "Approve Work" at bounding box center [220, 462] width 82 height 13
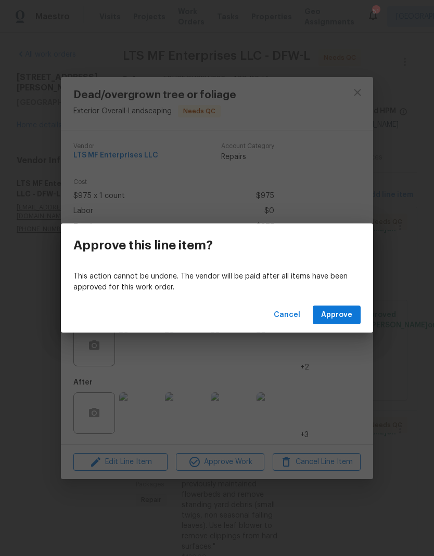
click at [338, 320] on span "Approve" at bounding box center [336, 315] width 31 height 13
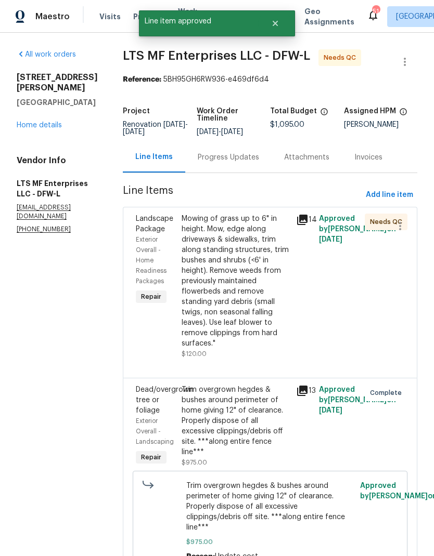
click at [225, 269] on div "Mowing of grass up to 6" in height. Mow, edge along driveways & sidewalks, trim…" at bounding box center [235, 281] width 108 height 135
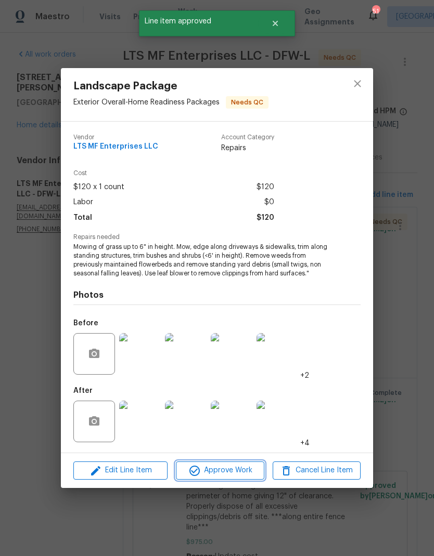
click at [224, 472] on span "Approve Work" at bounding box center [220, 470] width 82 height 13
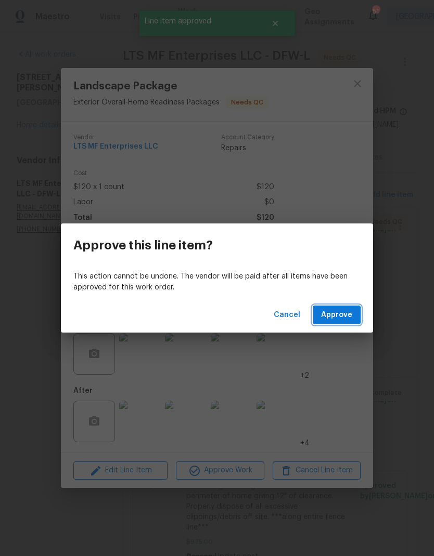
click at [341, 315] on span "Approve" at bounding box center [336, 315] width 31 height 13
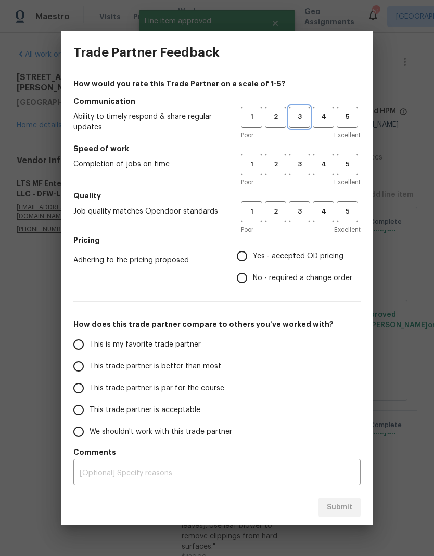
click at [298, 116] on span "3" at bounding box center [299, 117] width 19 height 12
click at [307, 175] on button "3" at bounding box center [299, 164] width 21 height 21
click at [304, 212] on span "3" at bounding box center [299, 212] width 19 height 12
click at [252, 250] on input "Yes - accepted OD pricing" at bounding box center [242, 256] width 22 height 22
radio input "true"
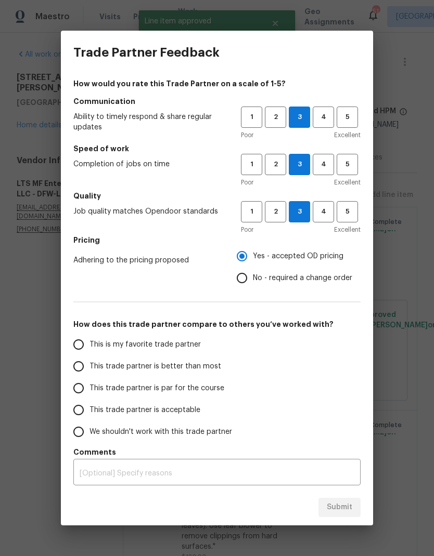
click at [87, 389] on input "This trade partner is par for the course" at bounding box center [79, 388] width 22 height 22
radio input "false"
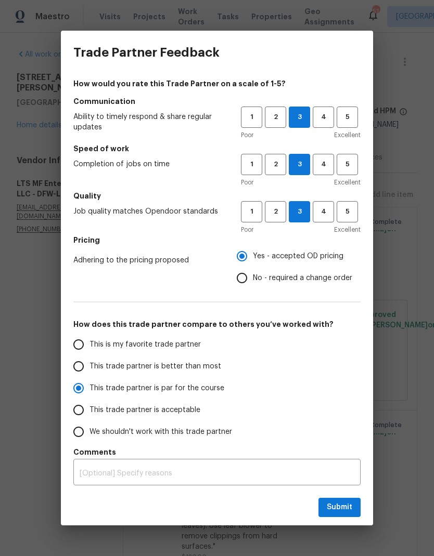
click at [246, 278] on input "No - required a change order" at bounding box center [242, 278] width 22 height 22
radio input "false"
radio input "true"
click at [340, 499] on button "Submit" at bounding box center [339, 507] width 42 height 19
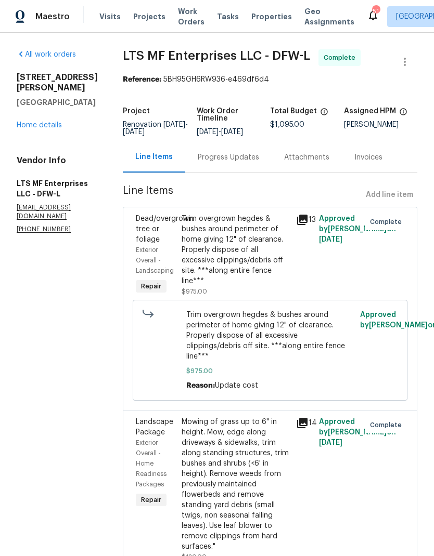
radio input "false"
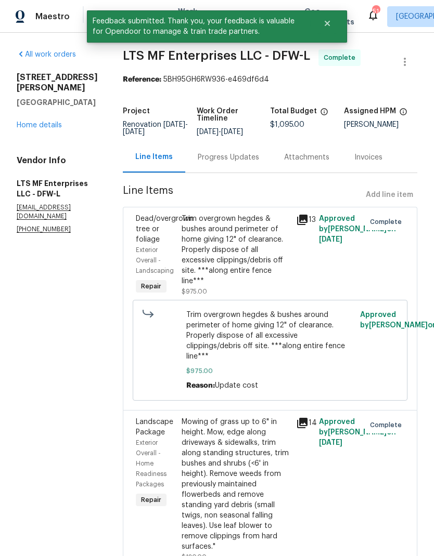
click at [23, 129] on link "Home details" at bounding box center [39, 125] width 45 height 7
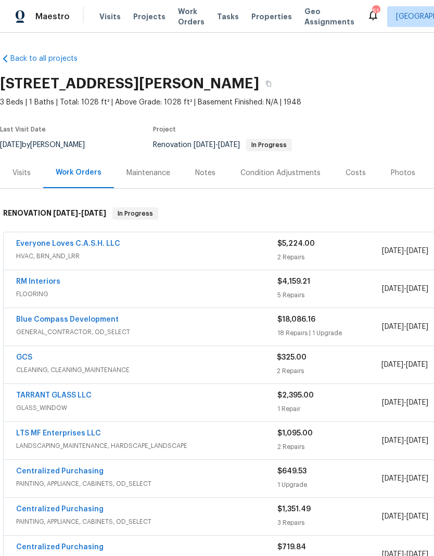
click at [63, 321] on link "Blue Compass Development" at bounding box center [67, 319] width 102 height 7
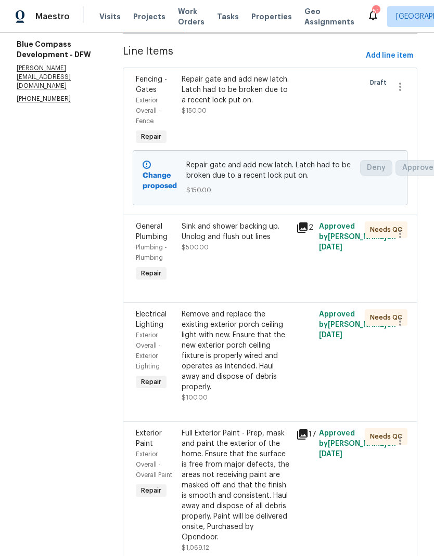
scroll to position [140, 0]
click at [255, 242] on div "Sink and shower backing up. Unclog and flush out lines" at bounding box center [235, 231] width 108 height 21
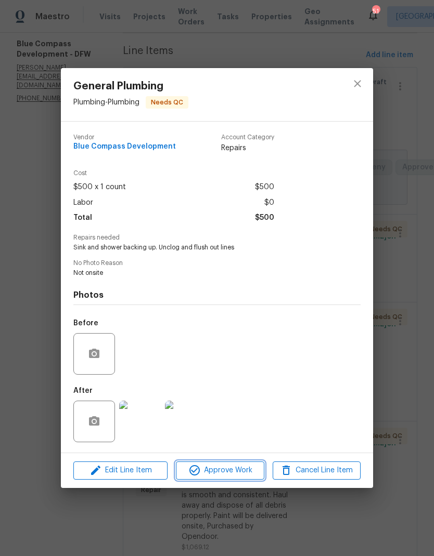
click at [240, 475] on span "Approve Work" at bounding box center [220, 470] width 82 height 13
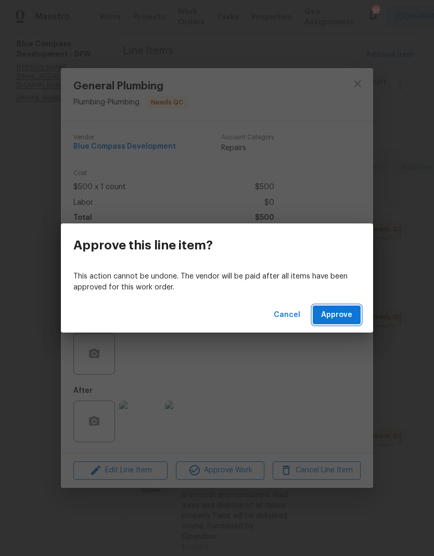
click at [347, 316] on span "Approve" at bounding box center [336, 315] width 31 height 13
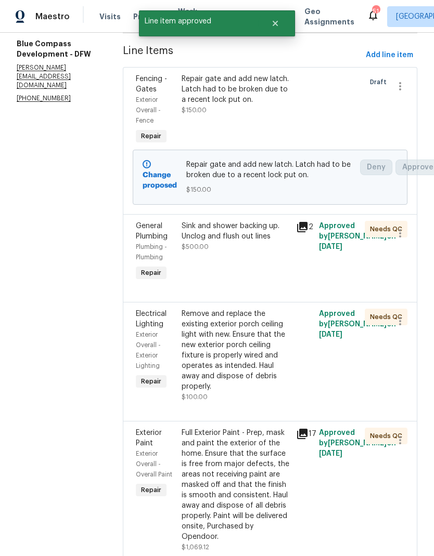
scroll to position [0, 0]
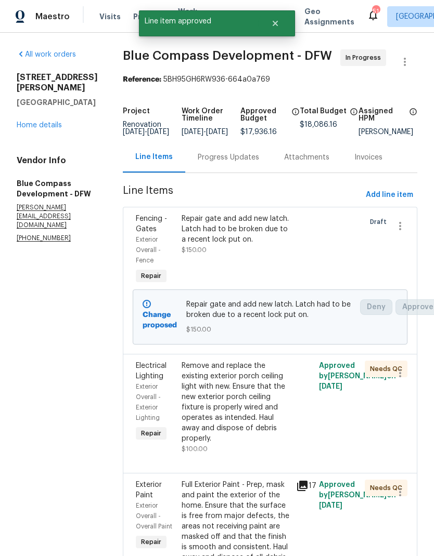
click at [262, 242] on div "Repair gate and add new latch. Latch had to be broken due to a recent lock put …" at bounding box center [235, 229] width 108 height 31
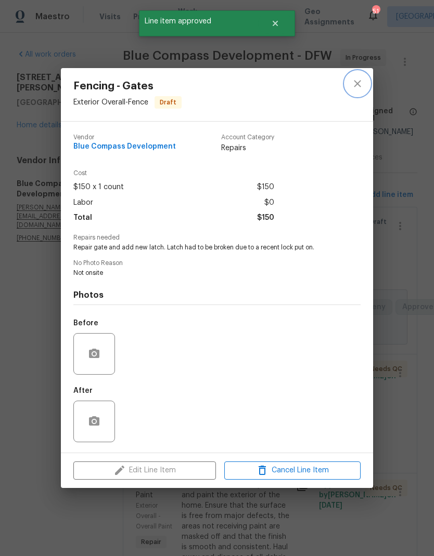
click at [355, 87] on icon "close" at bounding box center [357, 83] width 12 height 12
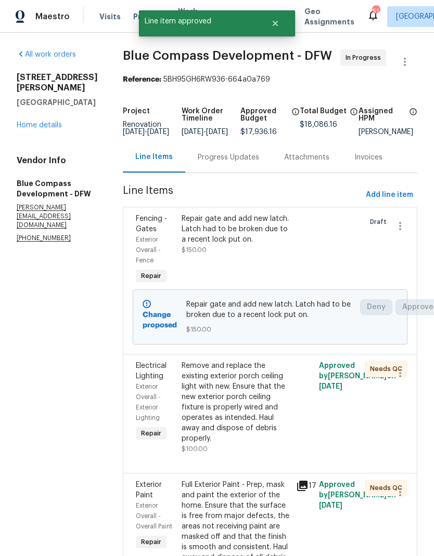
click at [269, 426] on div "Remove and replace the existing exterior porch ceiling light with new. Ensure t…" at bounding box center [235, 402] width 108 height 83
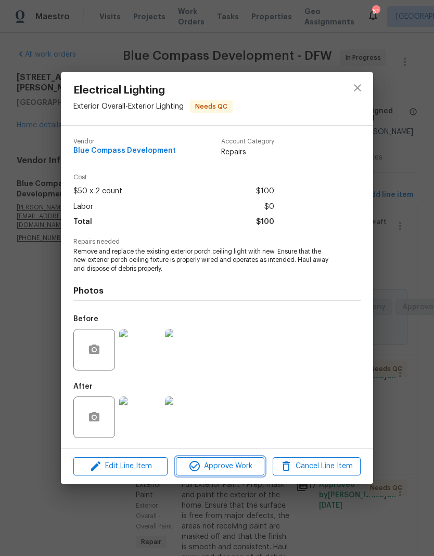
click at [235, 468] on span "Approve Work" at bounding box center [220, 466] width 82 height 13
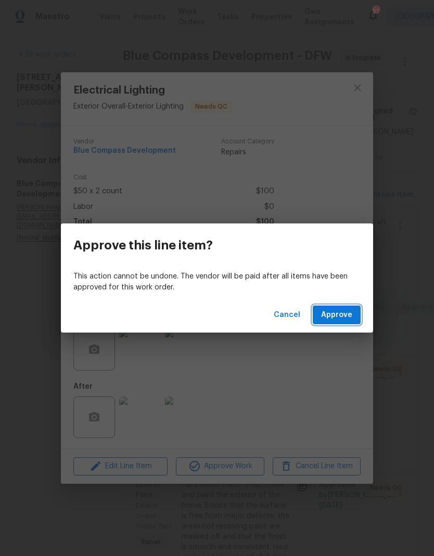
click at [348, 317] on span "Approve" at bounding box center [336, 315] width 31 height 13
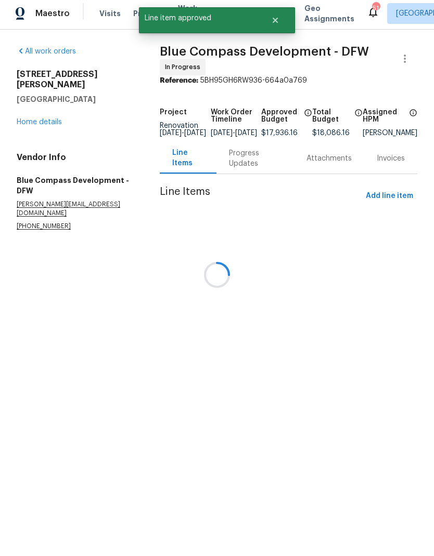
scroll to position [42, 0]
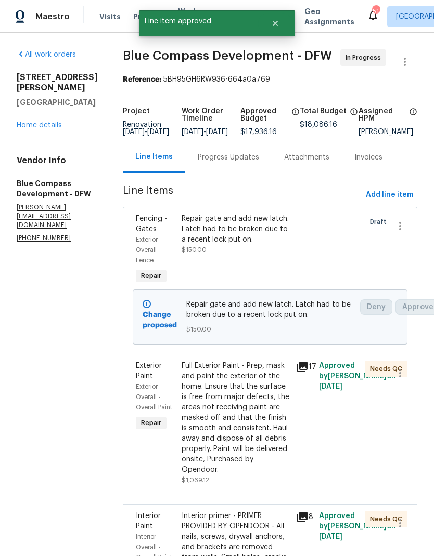
click at [272, 409] on div "Full Exterior Paint - Prep, mask and paint the exterior of the home. Ensure tha…" at bounding box center [235, 418] width 108 height 114
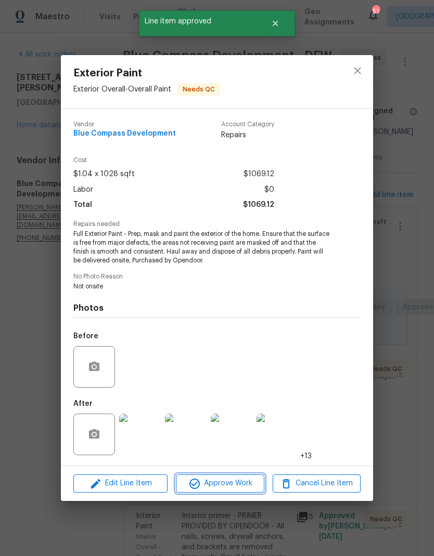
click at [237, 487] on span "Approve Work" at bounding box center [220, 483] width 82 height 13
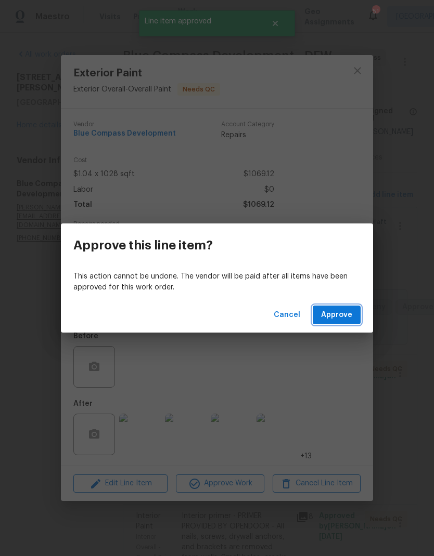
click at [344, 316] on span "Approve" at bounding box center [336, 315] width 31 height 13
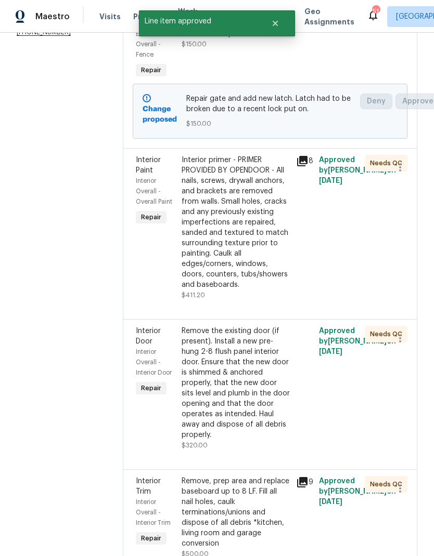
scroll to position [206, 0]
click at [268, 266] on div "Interior primer - PRIMER PROVIDED BY OPENDOOR - All nails, screws, drywall anch…" at bounding box center [235, 221] width 108 height 135
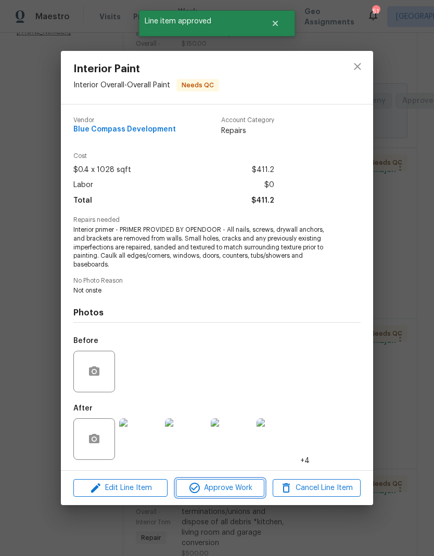
click at [229, 483] on span "Approve Work" at bounding box center [220, 488] width 82 height 13
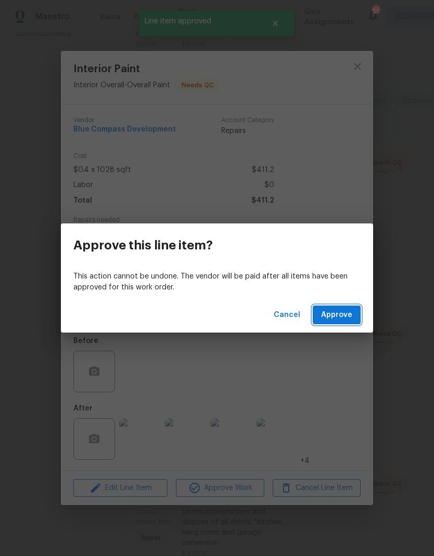
click at [341, 321] on button "Approve" at bounding box center [336, 315] width 48 height 19
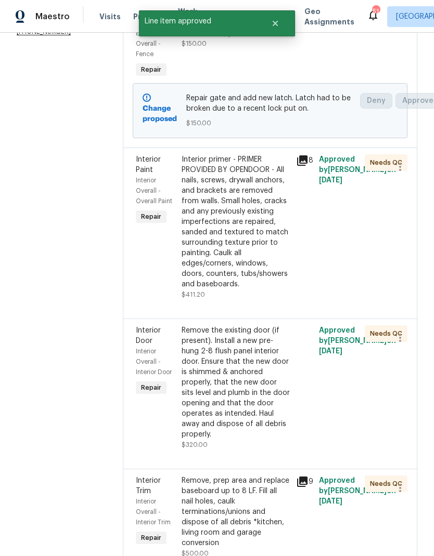
scroll to position [0, 0]
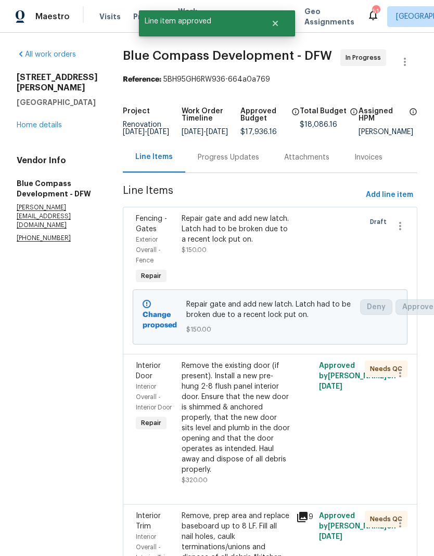
click at [252, 436] on div "Remove the existing door (if present). Install a new pre-hung 2-8 flush panel i…" at bounding box center [235, 418] width 108 height 114
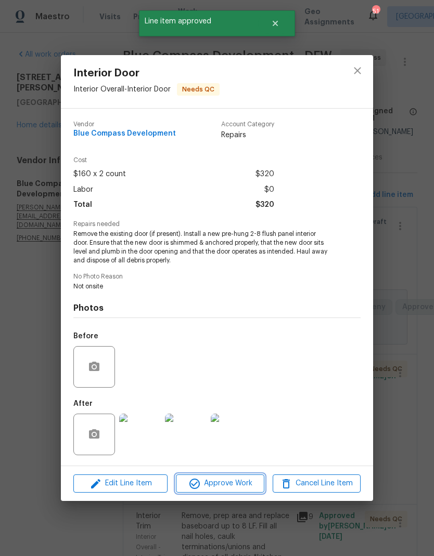
click at [241, 485] on span "Approve Work" at bounding box center [220, 483] width 82 height 13
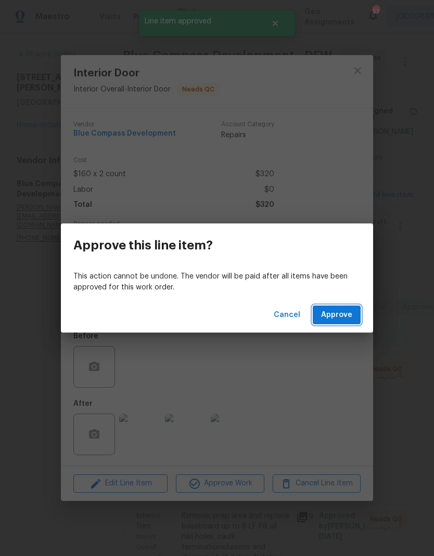
click at [345, 317] on span "Approve" at bounding box center [336, 315] width 31 height 13
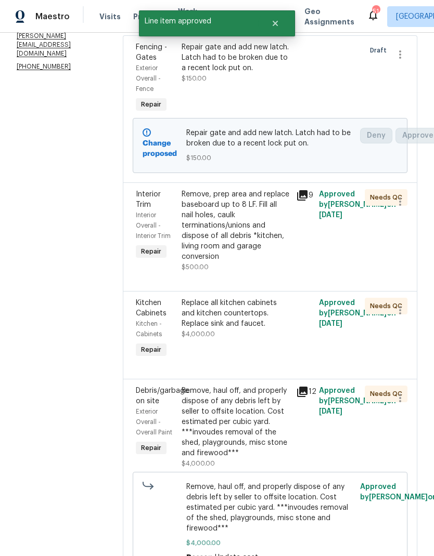
scroll to position [172, 0]
click at [255, 243] on div "Remove, prep area and replace baseboard up to 8 LF. Fill all nail holes, caulk …" at bounding box center [235, 225] width 108 height 73
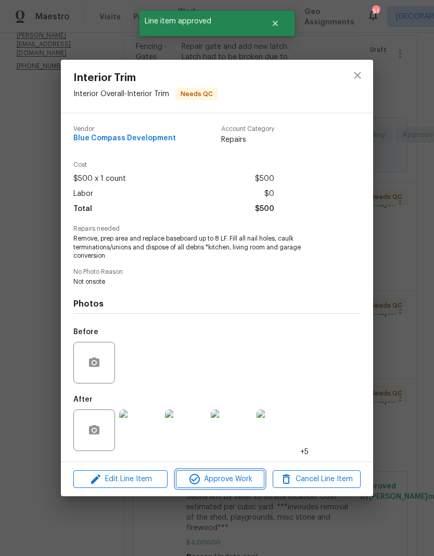
click at [235, 482] on span "Approve Work" at bounding box center [220, 479] width 82 height 13
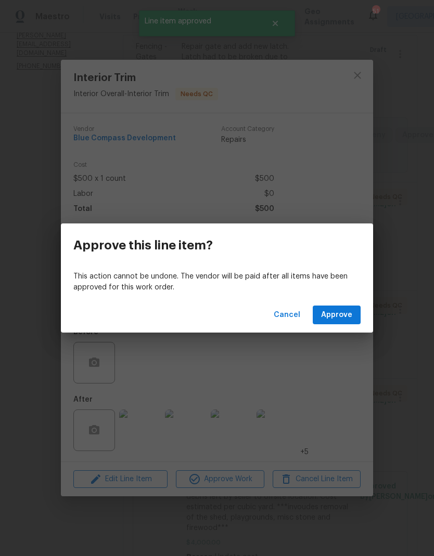
click at [337, 318] on span "Approve" at bounding box center [336, 315] width 31 height 13
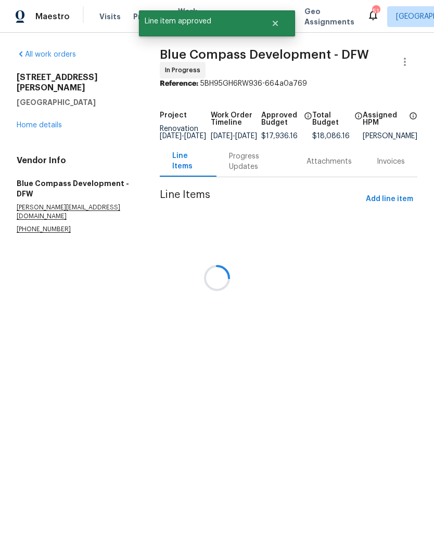
scroll to position [0, 0]
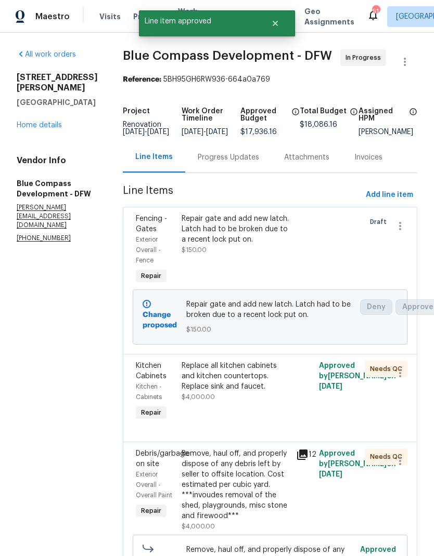
click at [250, 392] on div "Replace all kitchen cabinets and kitchen countertops. Replace sink and faucet." at bounding box center [235, 376] width 108 height 31
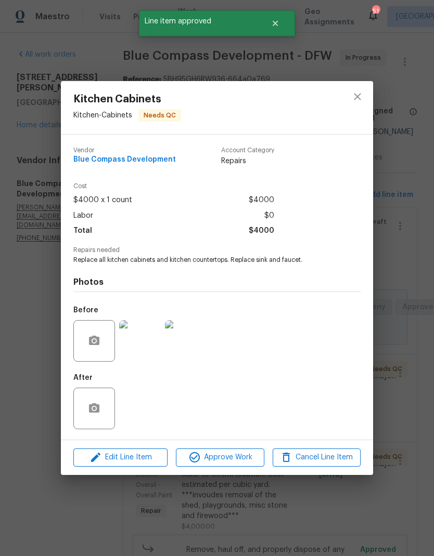
click at [237, 462] on span "Approve Work" at bounding box center [220, 457] width 82 height 13
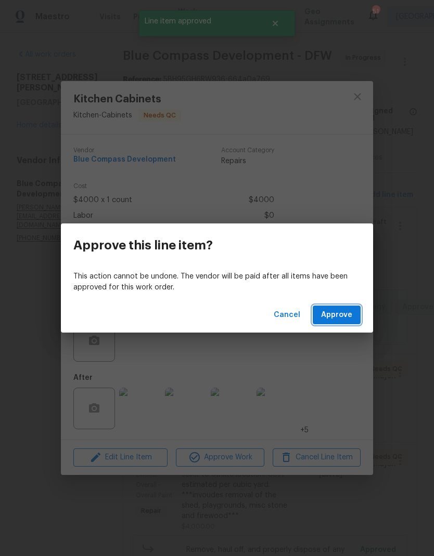
click at [341, 315] on span "Approve" at bounding box center [336, 315] width 31 height 13
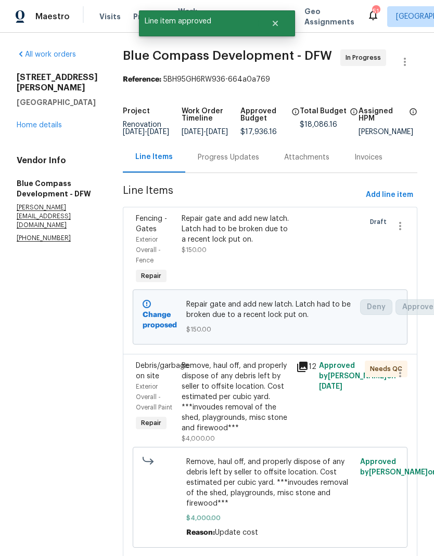
click at [254, 428] on div "Remove, haul off, and properly dispose of any debris left by seller to offsite …" at bounding box center [235, 397] width 108 height 73
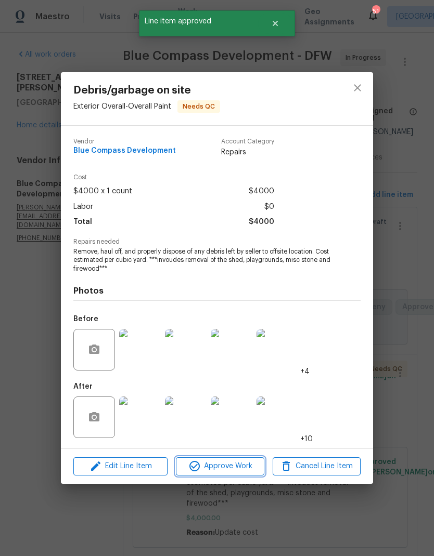
click at [235, 469] on span "Approve Work" at bounding box center [220, 466] width 82 height 13
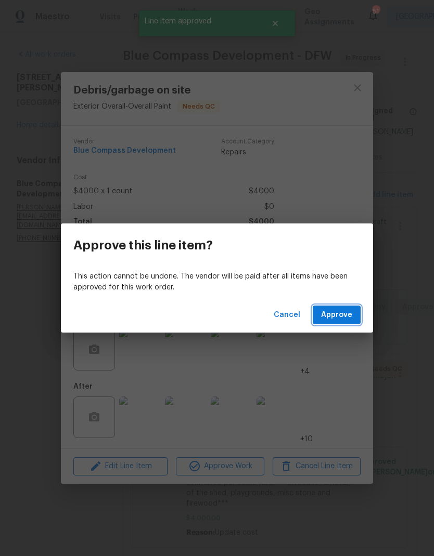
click at [340, 317] on span "Approve" at bounding box center [336, 315] width 31 height 13
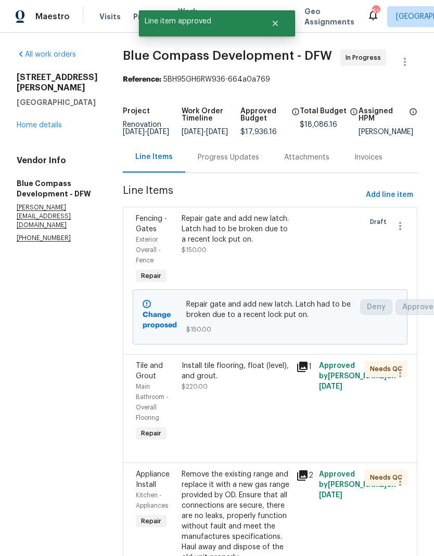
click at [259, 382] on div "Install tile flooring, float (level), and grout." at bounding box center [235, 371] width 108 height 21
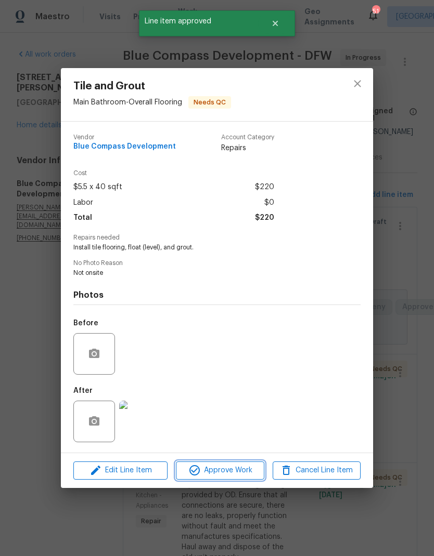
click at [230, 470] on span "Approve Work" at bounding box center [220, 470] width 82 height 13
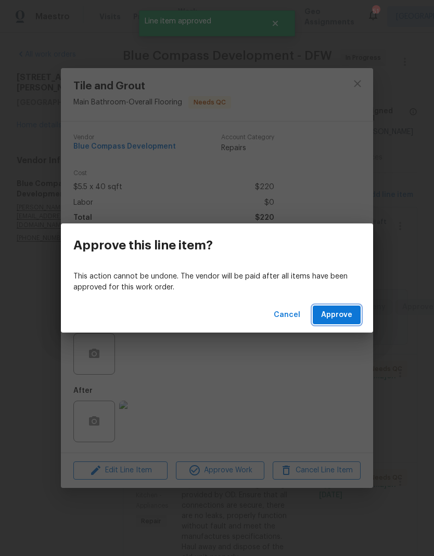
click at [336, 317] on span "Approve" at bounding box center [336, 315] width 31 height 13
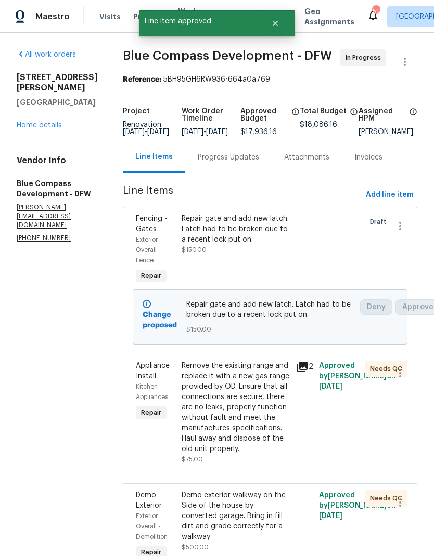
click at [263, 446] on div "Remove the existing range and replace it with a new gas range provided by OD. E…" at bounding box center [235, 408] width 108 height 94
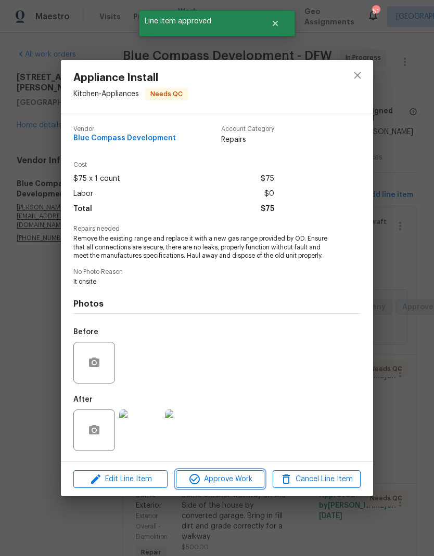
click at [234, 476] on span "Approve Work" at bounding box center [220, 479] width 82 height 13
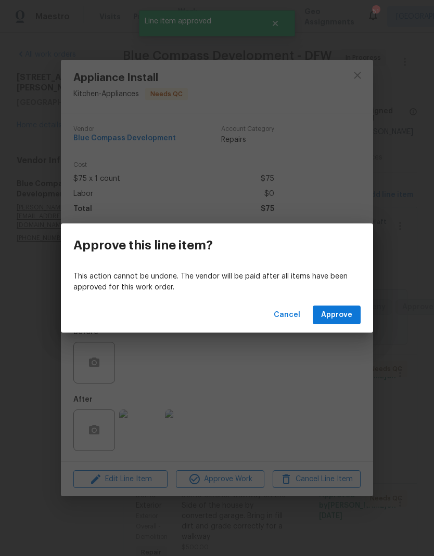
click at [348, 313] on span "Approve" at bounding box center [336, 315] width 31 height 13
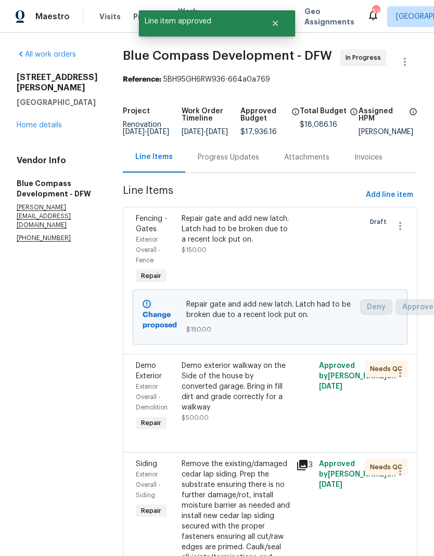
click at [263, 396] on div "Demo exterior walkway on the Side of the house by converted garage. Bring in fi…" at bounding box center [235, 387] width 108 height 52
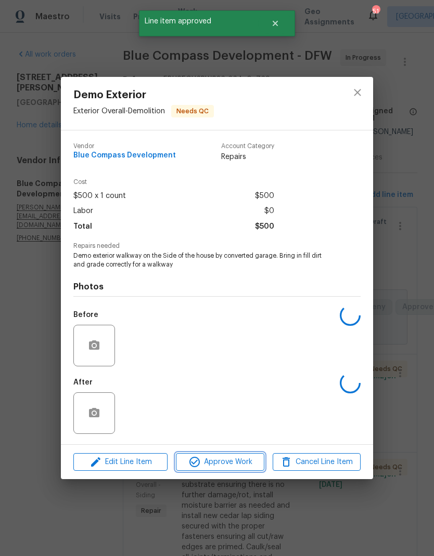
click at [233, 466] on span "Approve Work" at bounding box center [220, 462] width 82 height 13
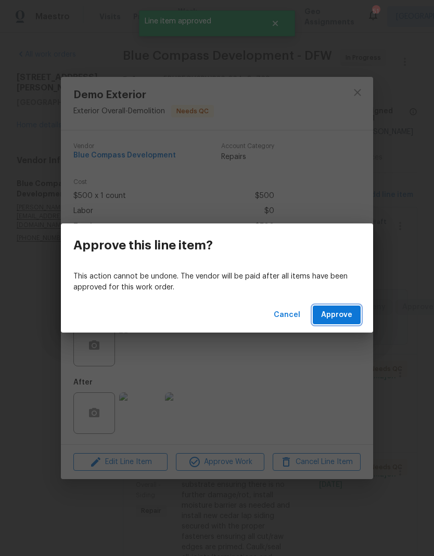
click at [341, 311] on span "Approve" at bounding box center [336, 315] width 31 height 13
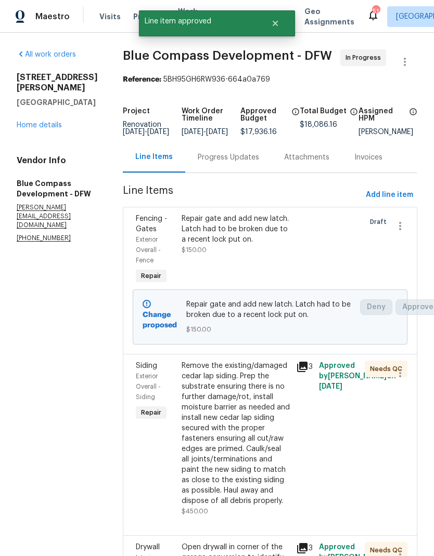
click at [261, 454] on div "Remove the existing/damaged cedar lap siding. Prep the substrate ensuring there…" at bounding box center [235, 434] width 108 height 146
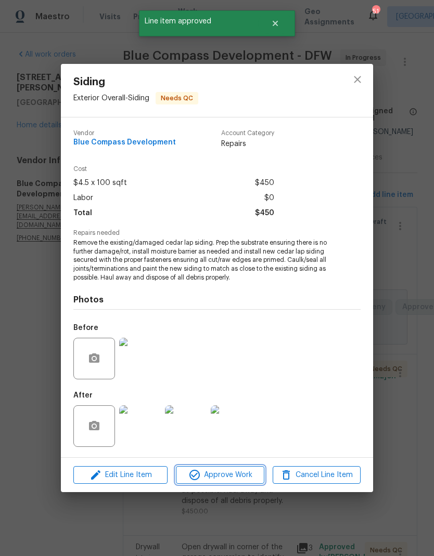
click at [233, 474] on span "Approve Work" at bounding box center [220, 475] width 82 height 13
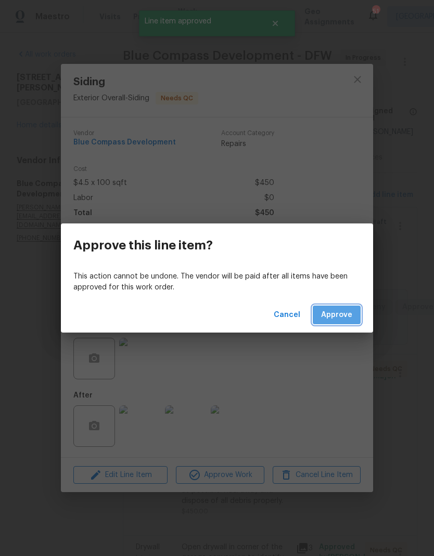
click at [340, 307] on button "Approve" at bounding box center [336, 315] width 48 height 19
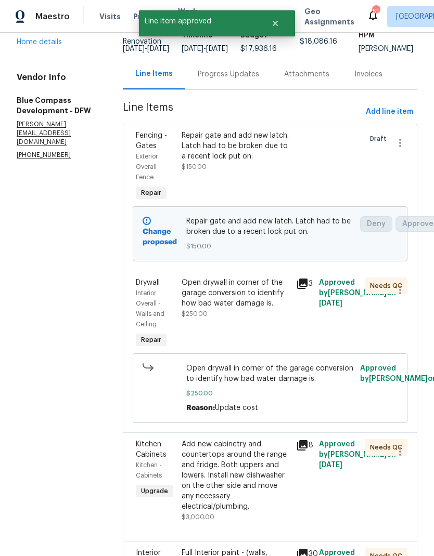
scroll to position [83, 0]
click at [260, 309] on div "Open drywall in corner of the garage conversion to identify how bad water damag…" at bounding box center [235, 293] width 108 height 31
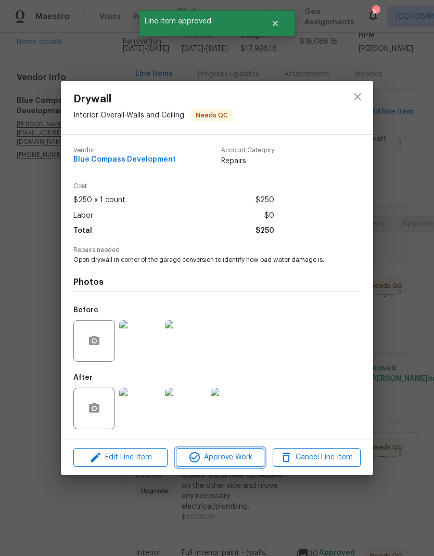
click at [233, 464] on span "Approve Work" at bounding box center [220, 457] width 82 height 13
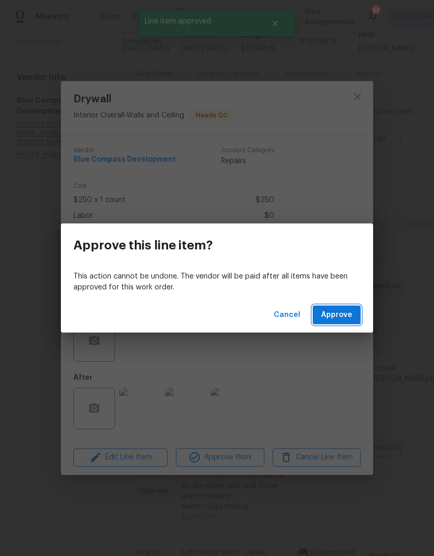
click at [337, 315] on span "Approve" at bounding box center [336, 315] width 31 height 13
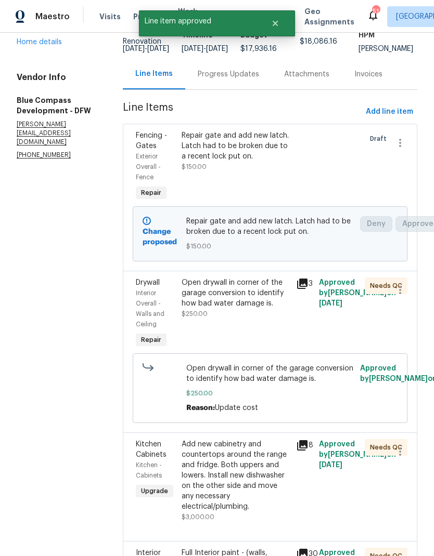
scroll to position [0, 0]
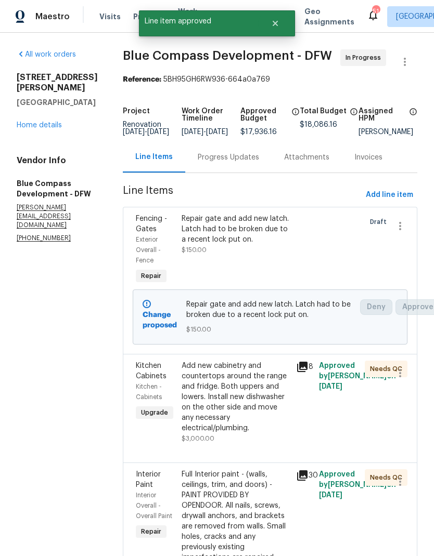
click at [253, 415] on div "Add new cabinetry and countertops around the range and fridge. Both uppers and …" at bounding box center [235, 397] width 108 height 73
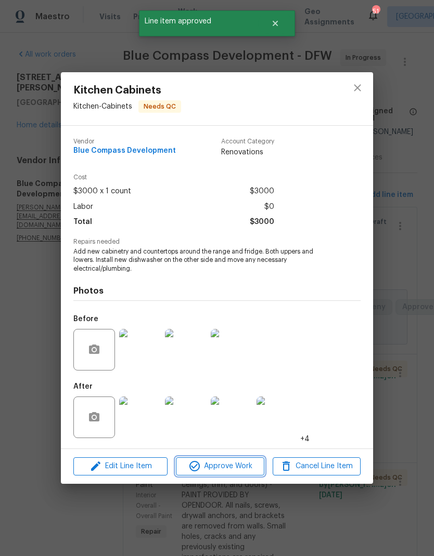
click at [234, 469] on span "Approve Work" at bounding box center [220, 466] width 82 height 13
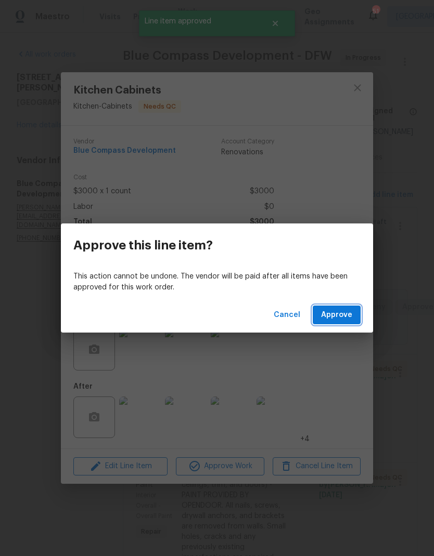
click at [341, 318] on span "Approve" at bounding box center [336, 315] width 31 height 13
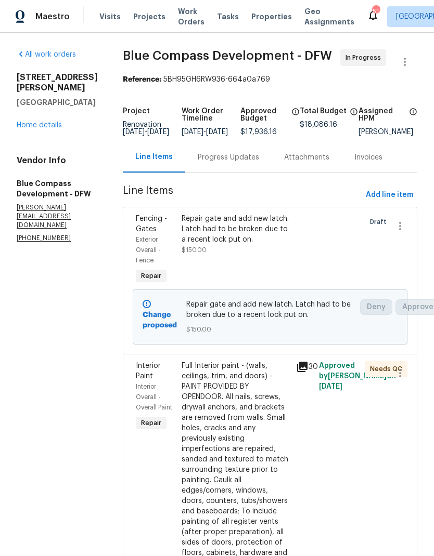
click at [259, 430] on div "Full Interior paint - (walls, ceilings, trim, and doors) - PAINT PROVIDED BY OP…" at bounding box center [235, 486] width 108 height 250
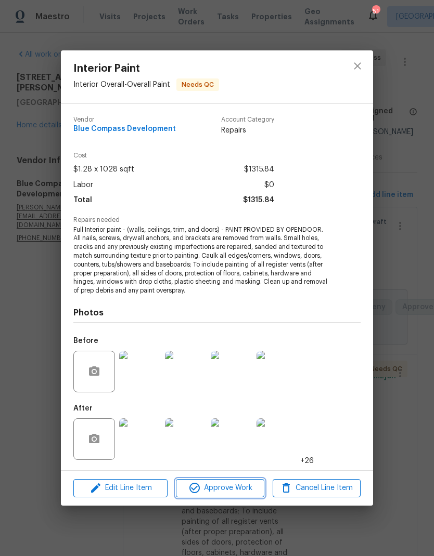
click at [222, 487] on span "Approve Work" at bounding box center [220, 488] width 82 height 13
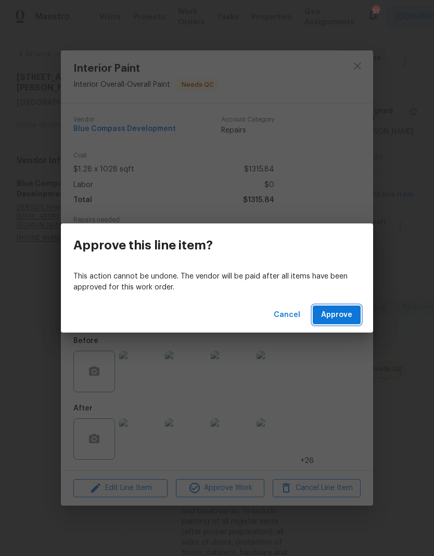
click at [330, 309] on span "Approve" at bounding box center [336, 315] width 31 height 13
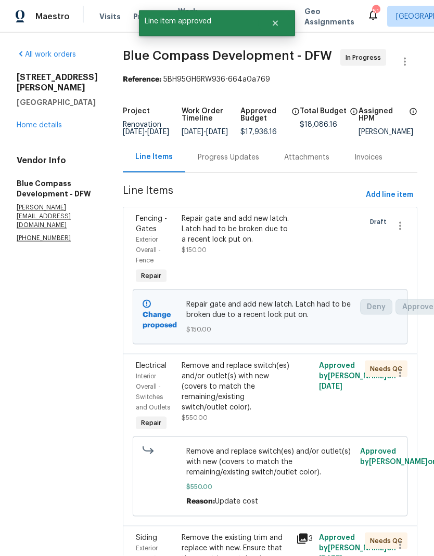
scroll to position [42, 0]
click at [270, 361] on div "Remove and replace switch(es) and/or outlet(s) with new (covers to match the re…" at bounding box center [235, 387] width 108 height 52
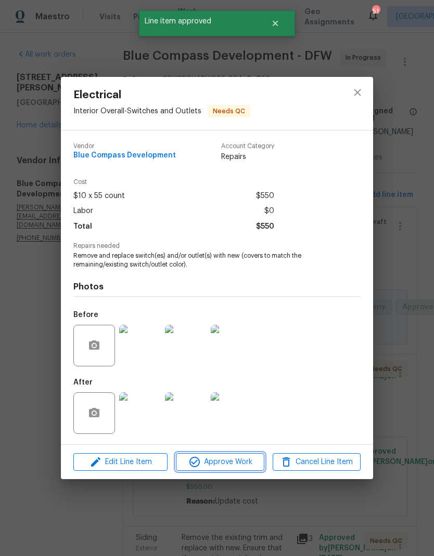
click at [231, 468] on span "Approve Work" at bounding box center [220, 462] width 82 height 13
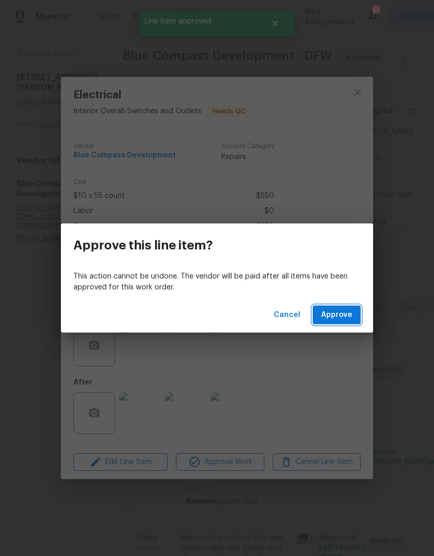
click at [338, 316] on span "Approve" at bounding box center [336, 315] width 31 height 13
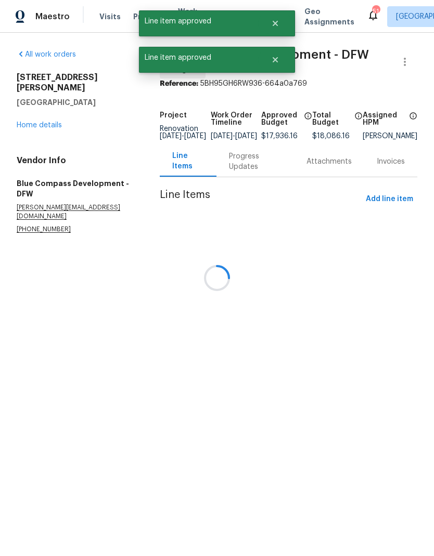
scroll to position [0, 0]
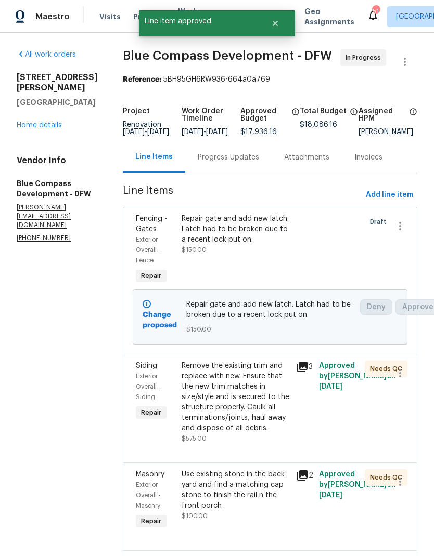
click at [260, 425] on div "Remove the existing trim and replace with new. Ensure that the new trim matches…" at bounding box center [235, 397] width 108 height 73
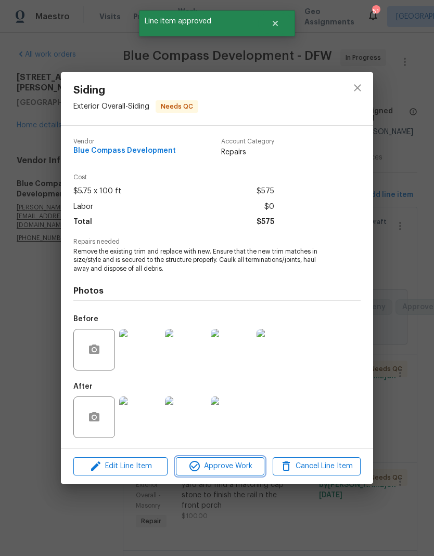
click at [233, 471] on span "Approve Work" at bounding box center [220, 466] width 82 height 13
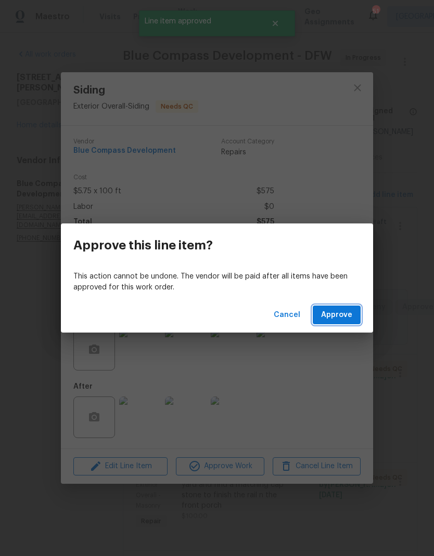
click at [343, 314] on span "Approve" at bounding box center [336, 315] width 31 height 13
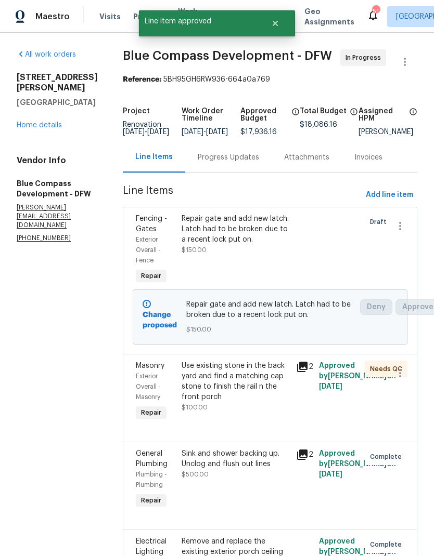
click at [251, 402] on div "Use existing stone in the back yard and find a matching cap stone to finish the…" at bounding box center [235, 382] width 108 height 42
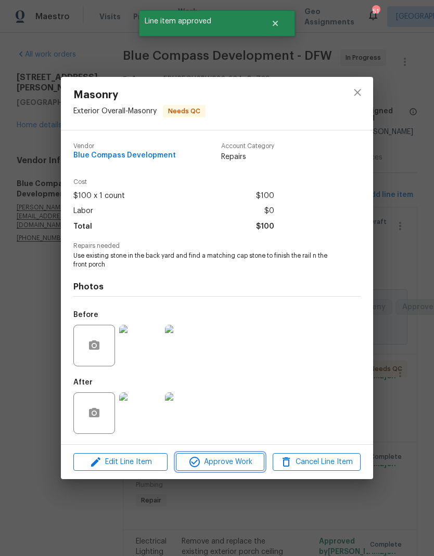
click at [235, 471] on button "Approve Work" at bounding box center [220, 462] width 88 height 18
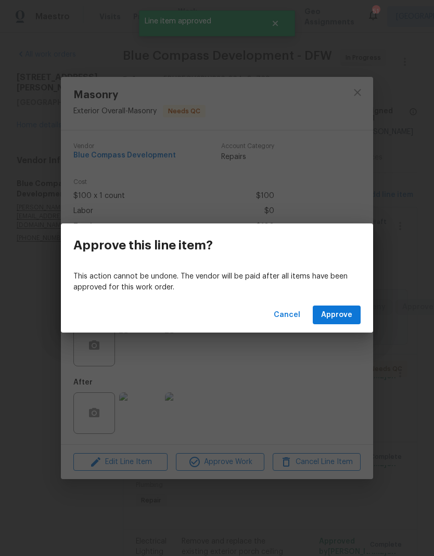
click at [350, 314] on span "Approve" at bounding box center [336, 315] width 31 height 13
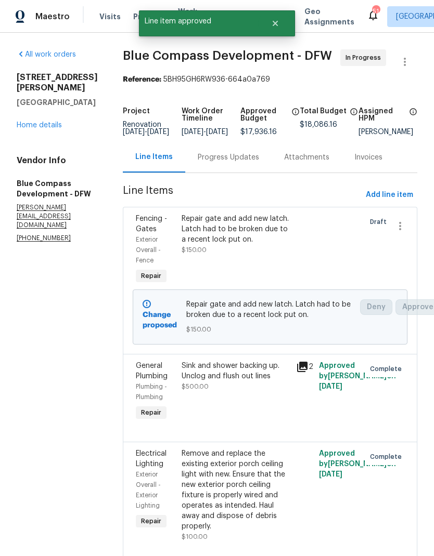
click at [256, 382] on div "Sink and shower backing up. Unclog and flush out lines" at bounding box center [235, 371] width 108 height 21
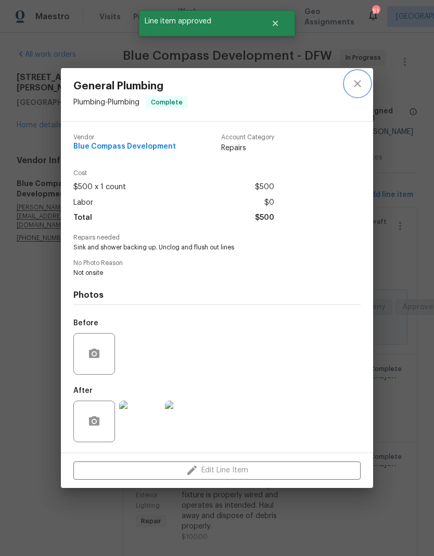
click at [356, 82] on icon "close" at bounding box center [357, 83] width 12 height 12
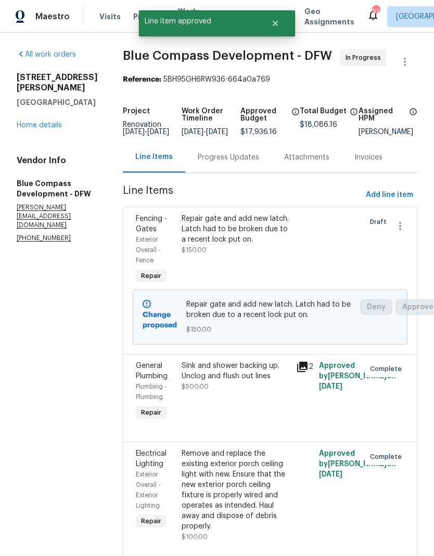
click at [47, 122] on link "Home details" at bounding box center [39, 125] width 45 height 7
